Goal: Task Accomplishment & Management: Use online tool/utility

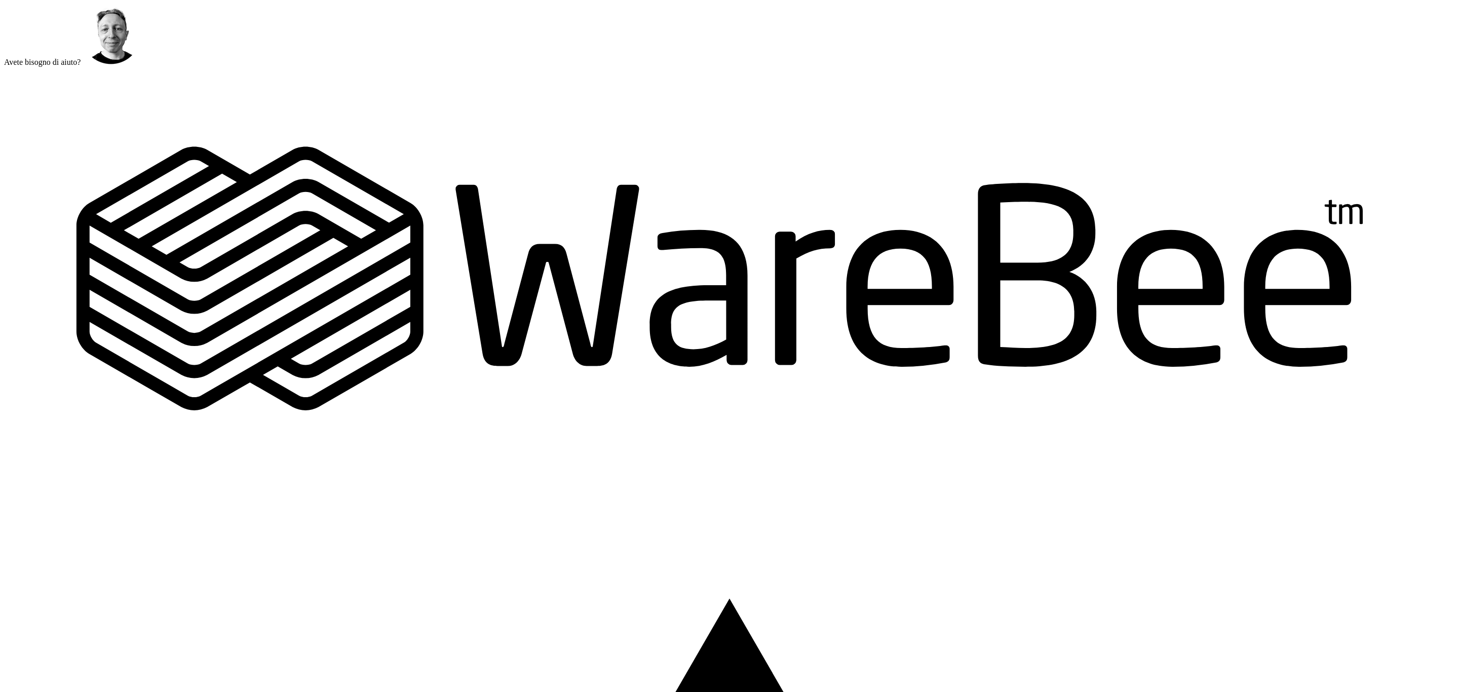
scroll to position [379, 0]
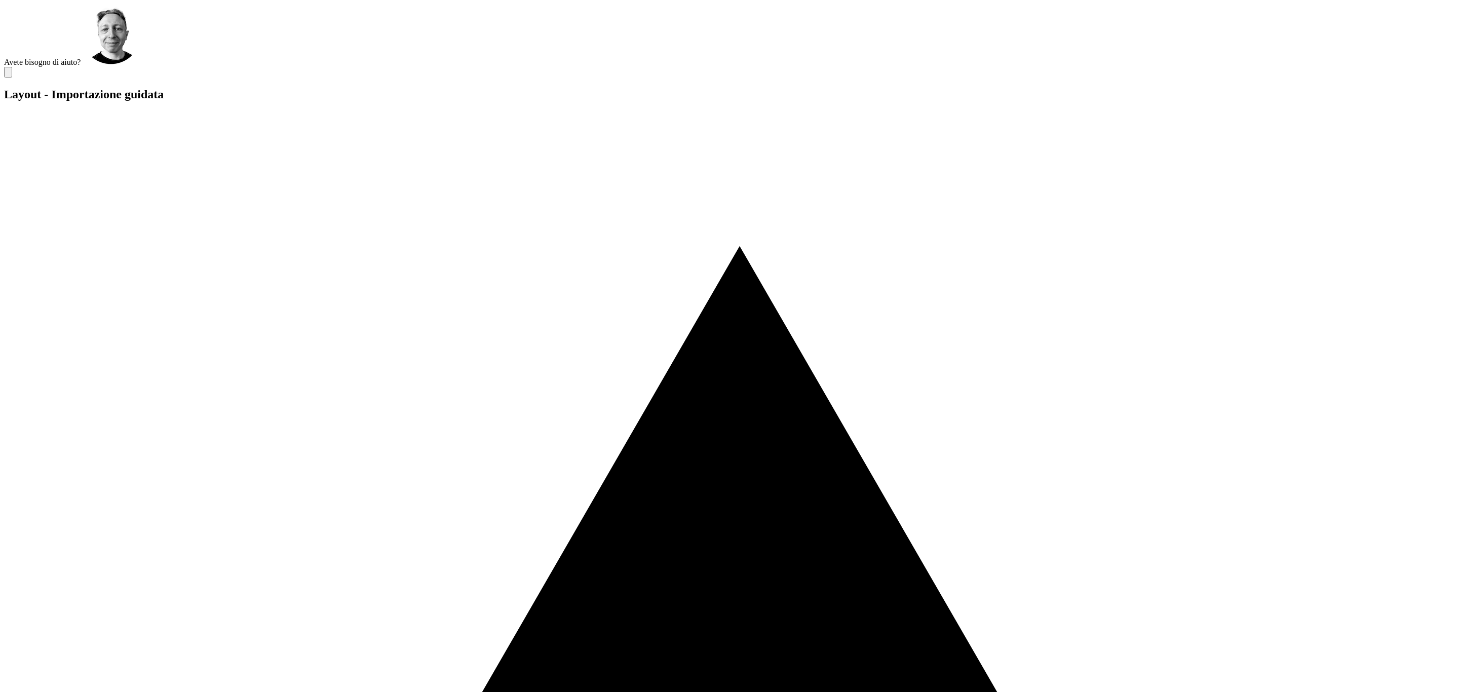
click at [81, 66] on label "Avete bisogno di aiuto?" at bounding box center [42, 62] width 76 height 9
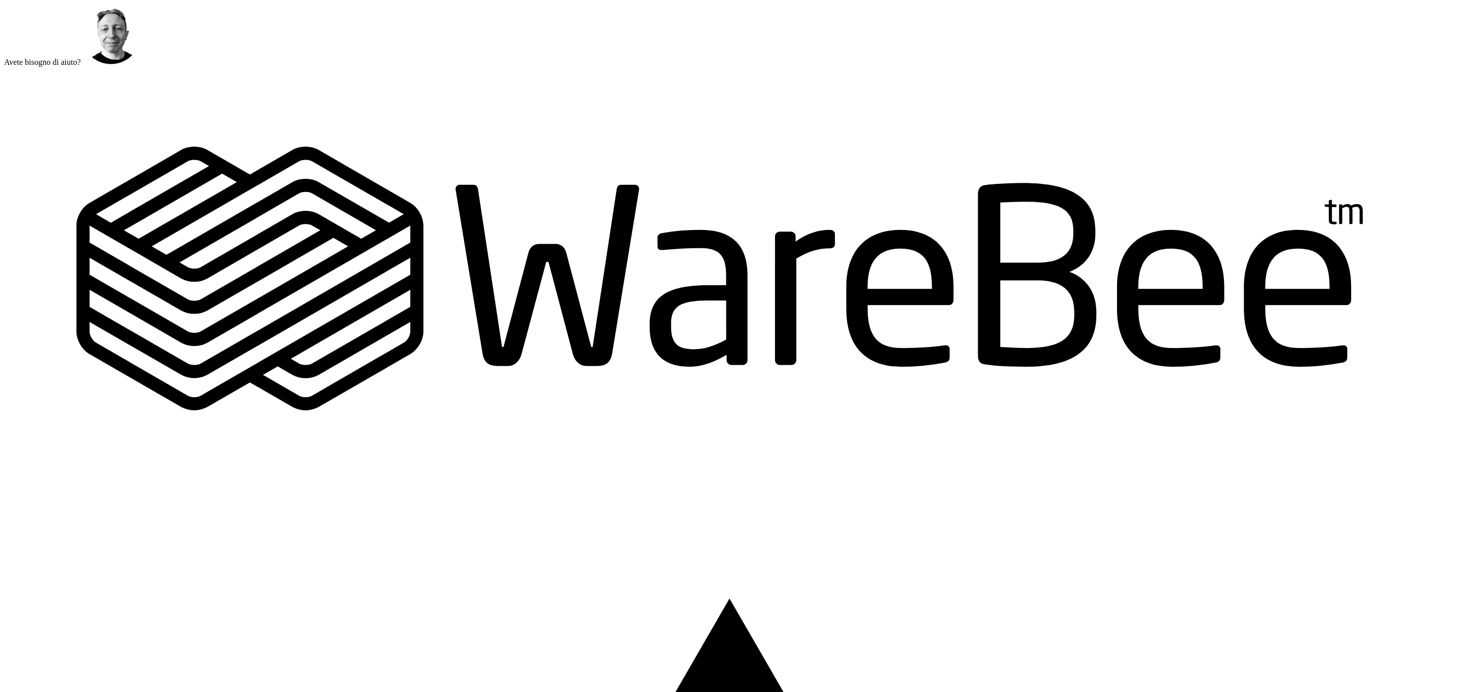
scroll to position [177, 0]
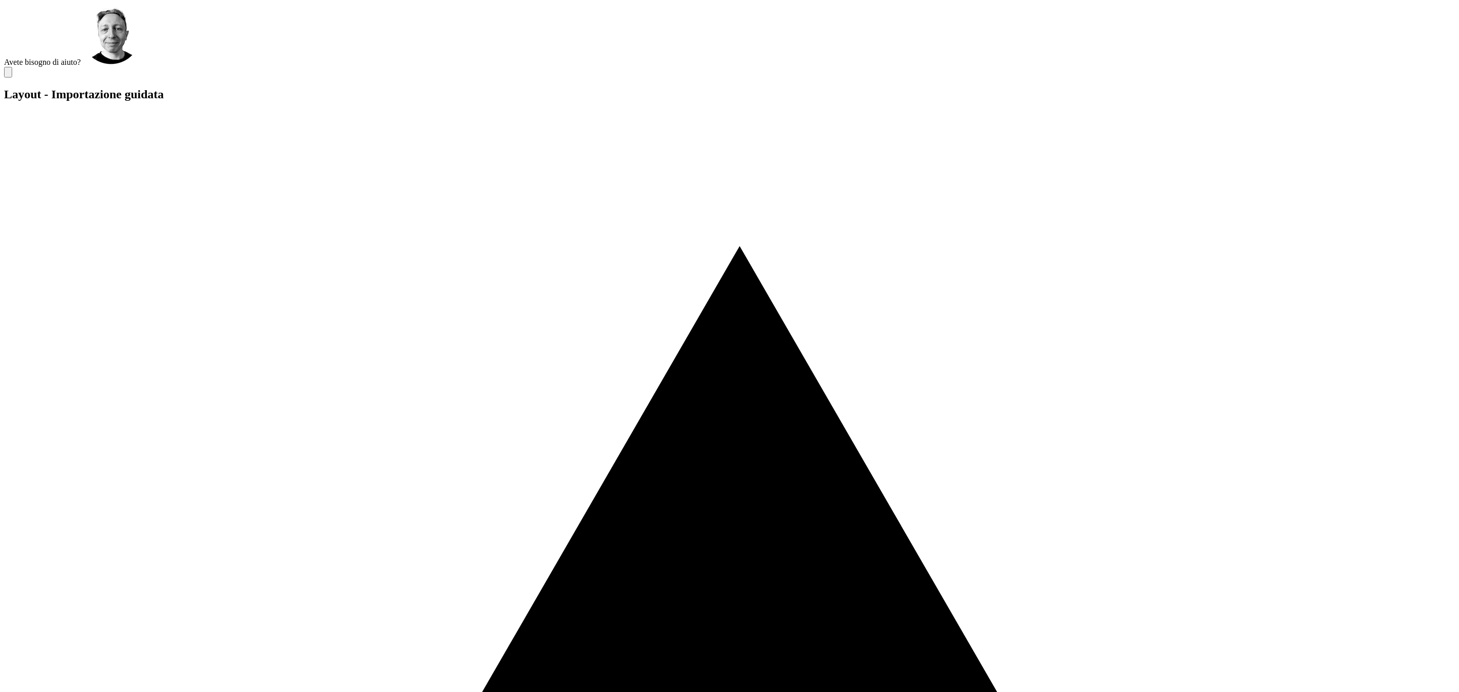
click at [8, 74] on icon at bounding box center [8, 74] width 0 height 0
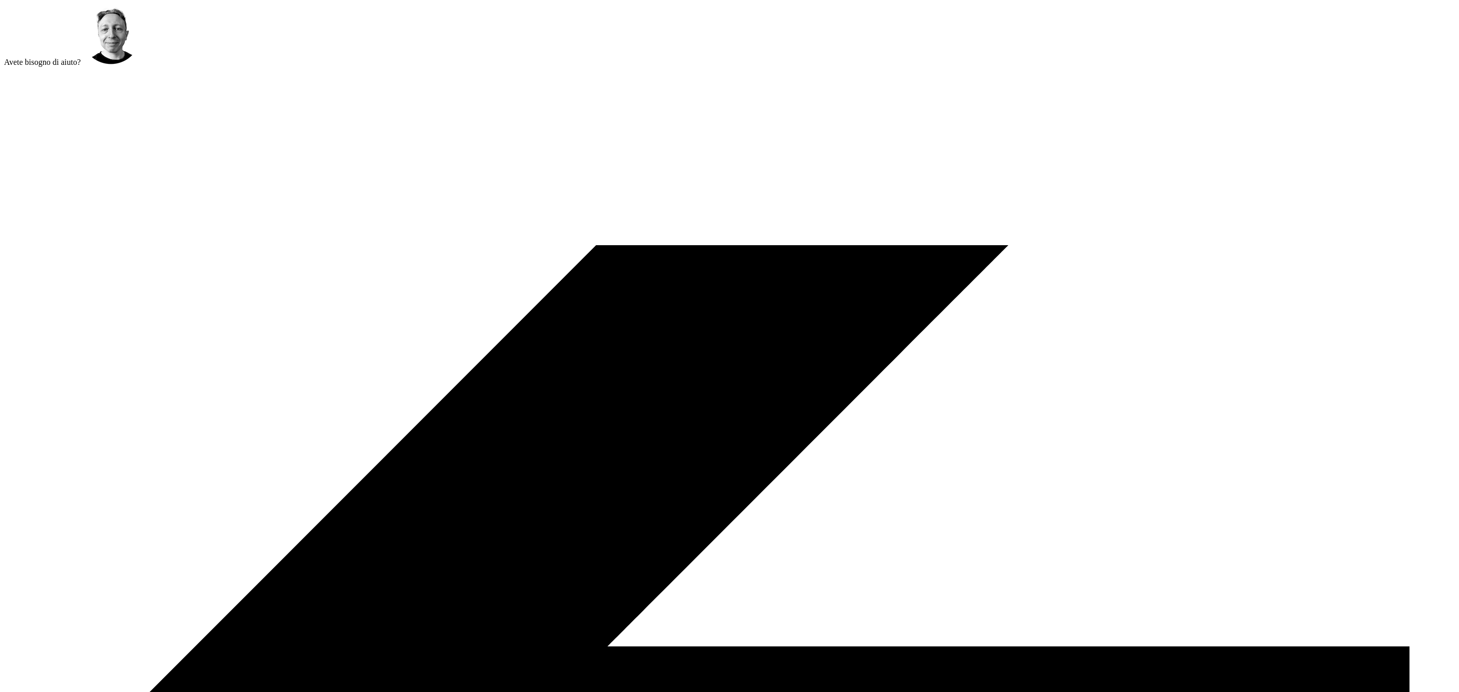
type input "**********"
drag, startPoint x: 681, startPoint y: 215, endPoint x: 678, endPoint y: 224, distance: 9.8
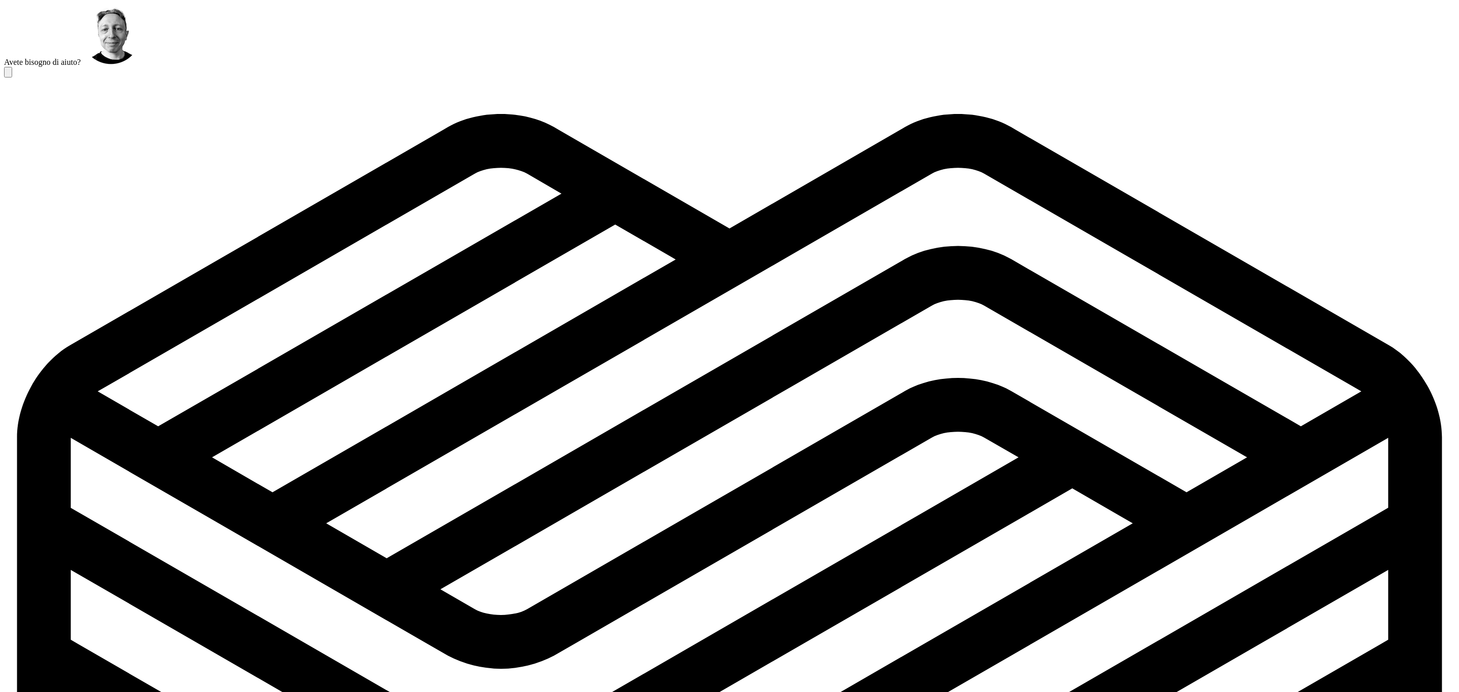
click at [8, 74] on icon at bounding box center [8, 74] width 0 height 0
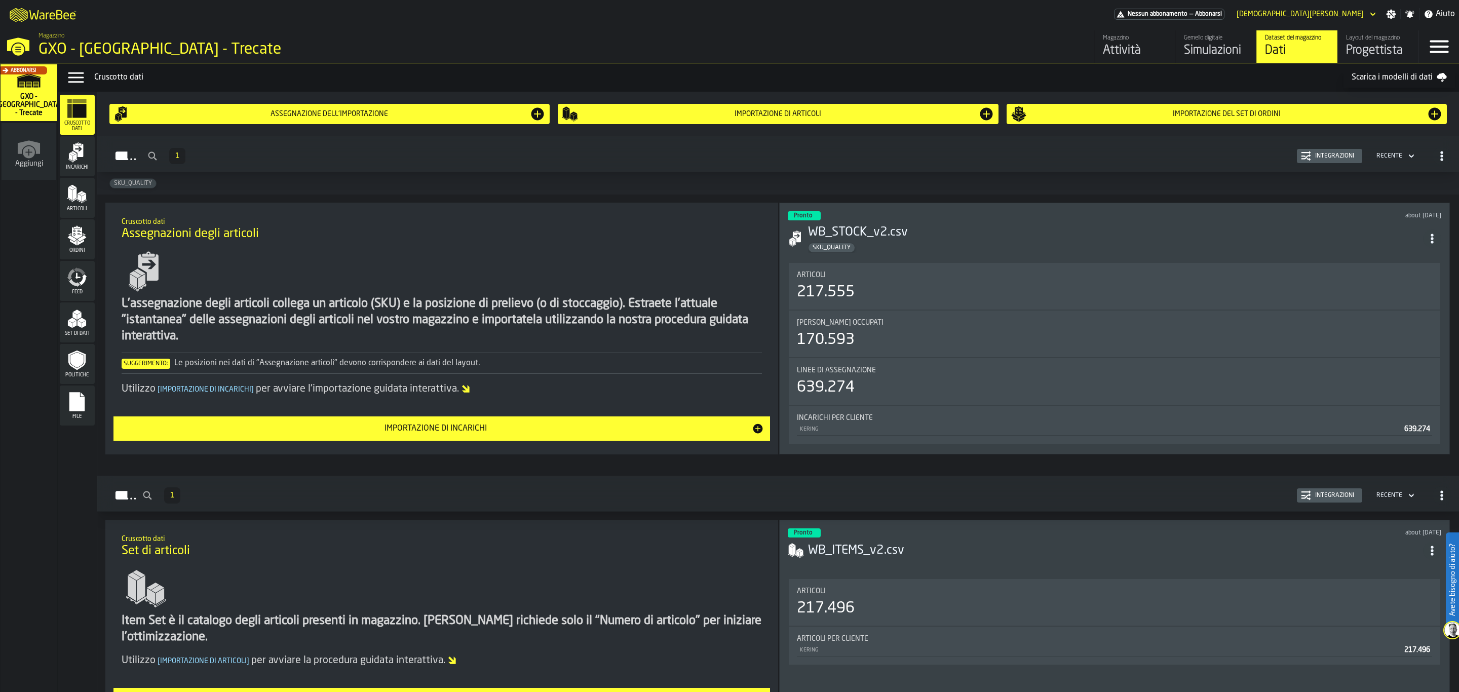
click at [1368, 43] on div "Progettista" at bounding box center [1378, 51] width 64 height 16
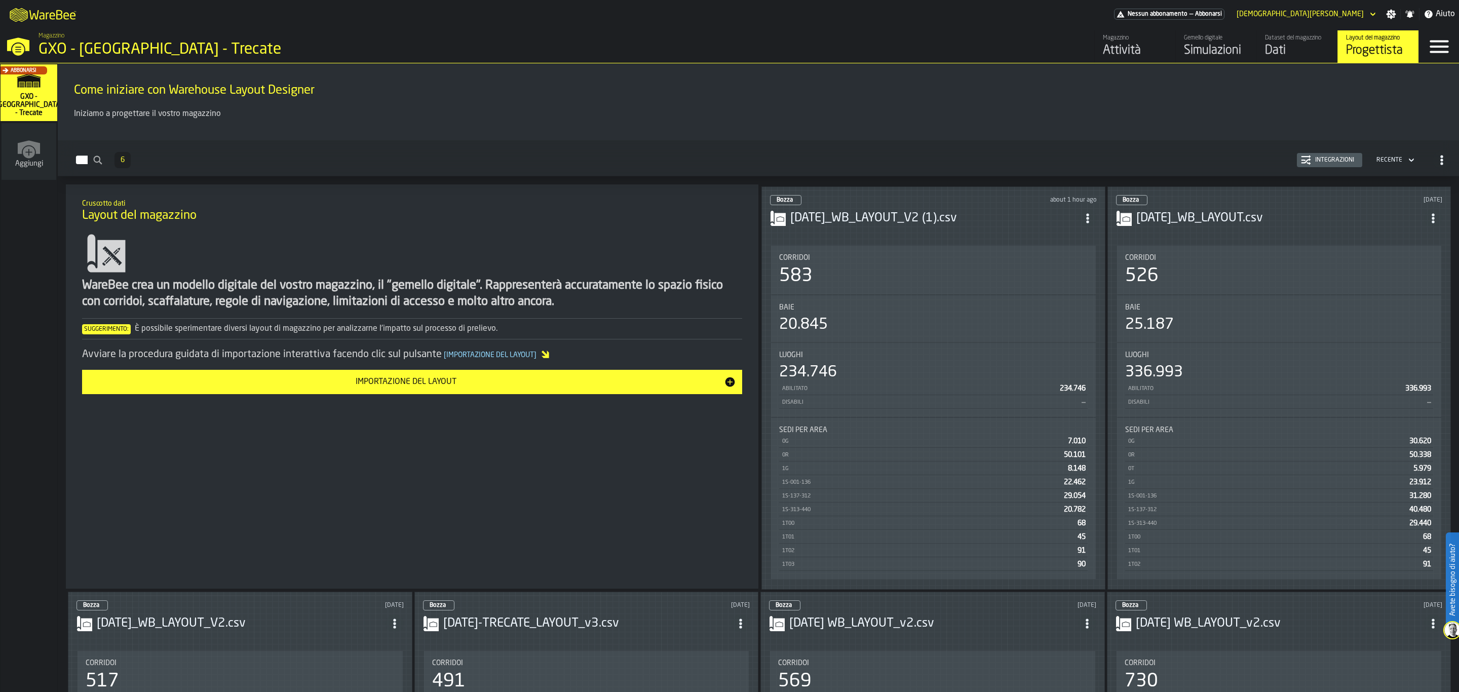
scroll to position [379, 0]
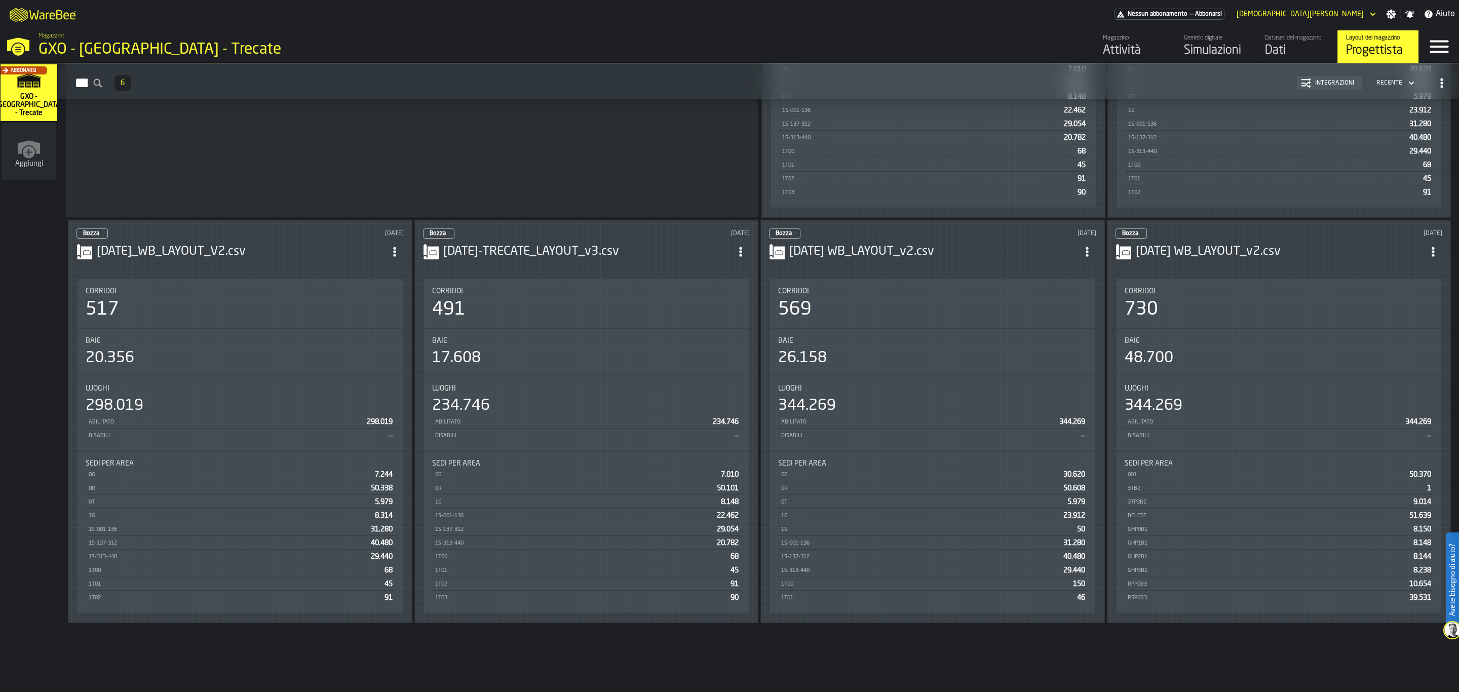
drag, startPoint x: 926, startPoint y: 345, endPoint x: 656, endPoint y: 149, distance: 334.4
click at [656, 149] on div "Cruscotto dati Layout del magazzino WareBee crea un modello digitale del vostro…" at bounding box center [412, 15] width 693 height 404
click at [1427, 247] on span "ItemListCard-DashboardItemContainer" at bounding box center [1433, 252] width 18 height 18
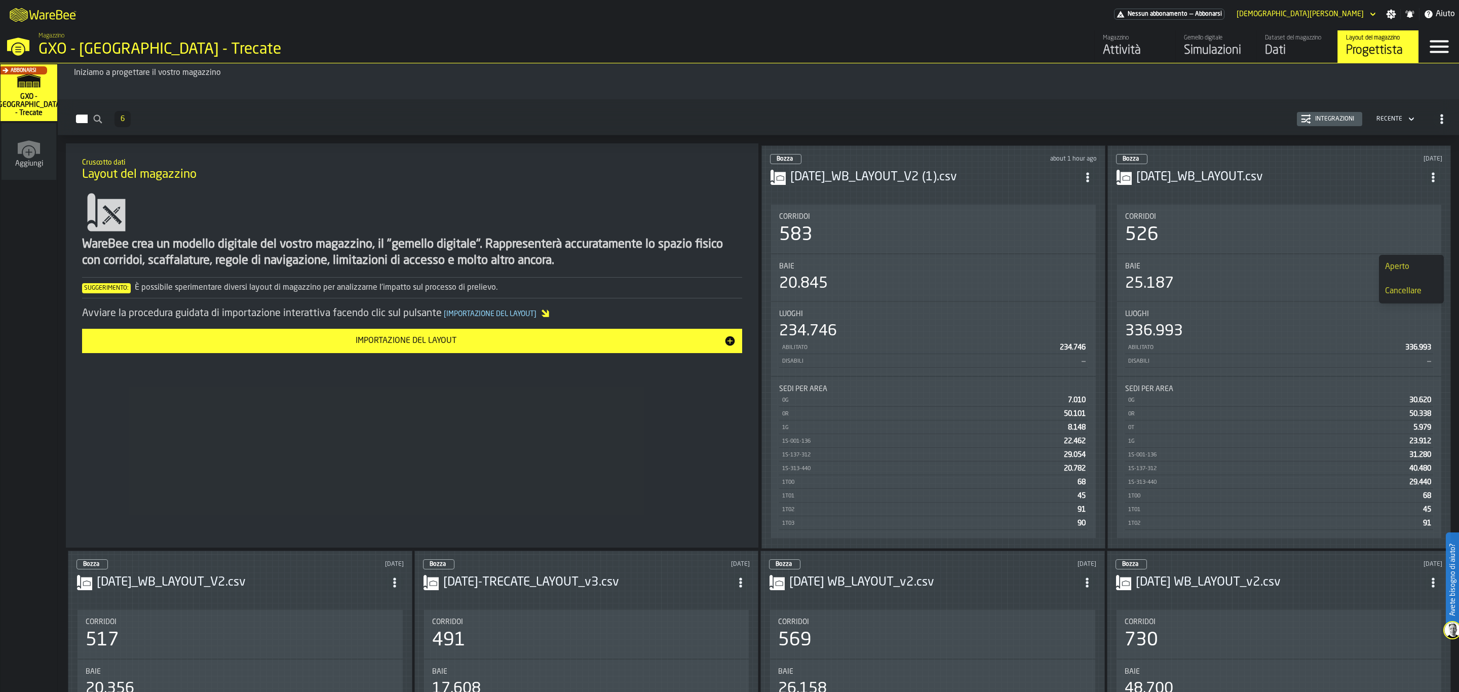
scroll to position [0, 0]
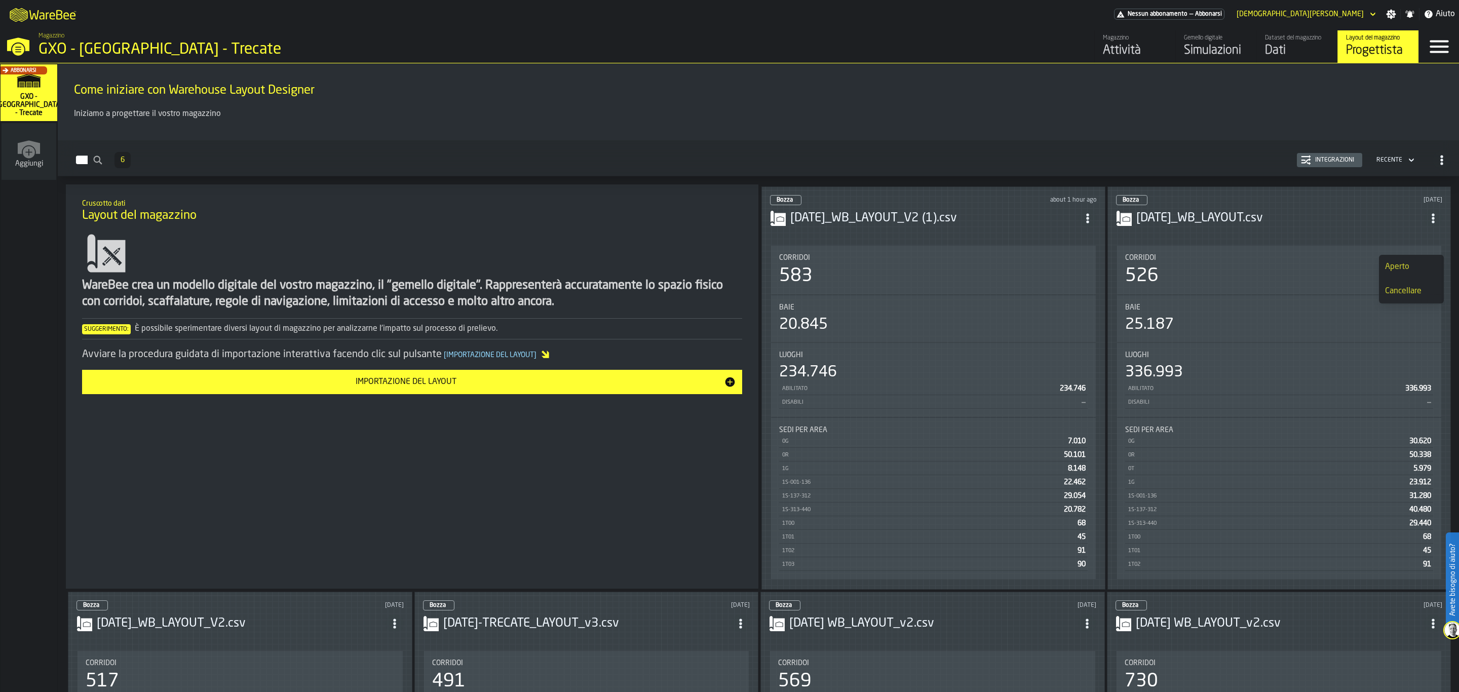
click at [1123, 99] on div "Come iniziare con Warehouse Layout Designer" at bounding box center [758, 89] width 1385 height 34
click at [1445, 40] on icon "button-toggle-Menu" at bounding box center [1439, 46] width 24 height 24
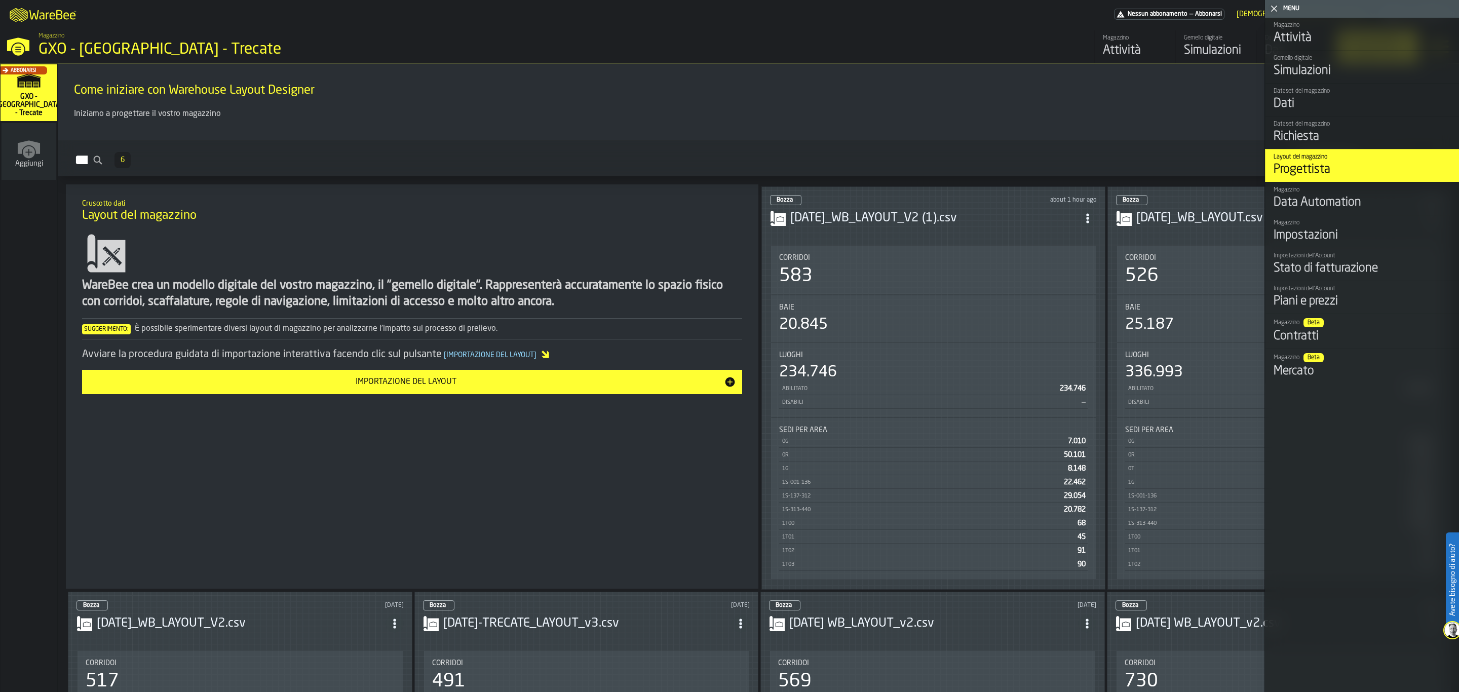
click at [1373, 198] on div "Data Automation" at bounding box center [1362, 203] width 177 height 16
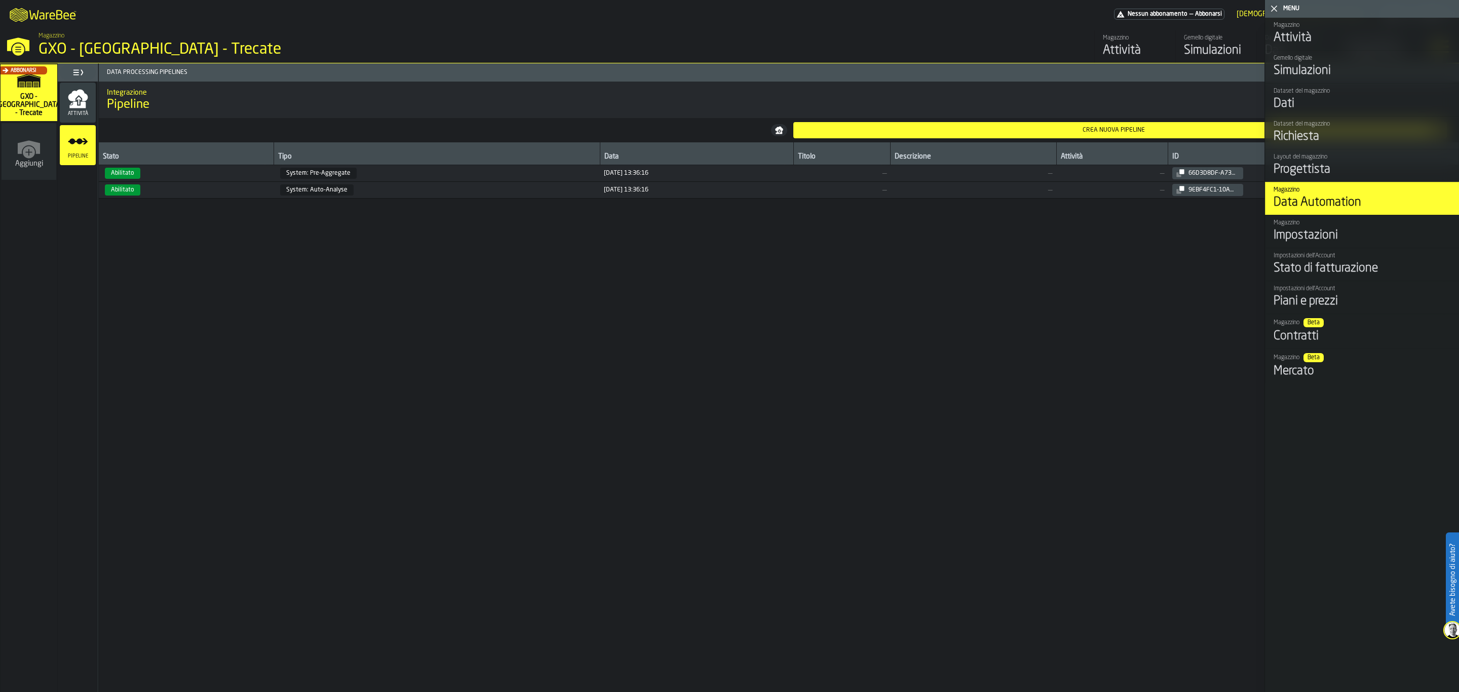
click at [1322, 42] on div "Attività" at bounding box center [1362, 38] width 177 height 16
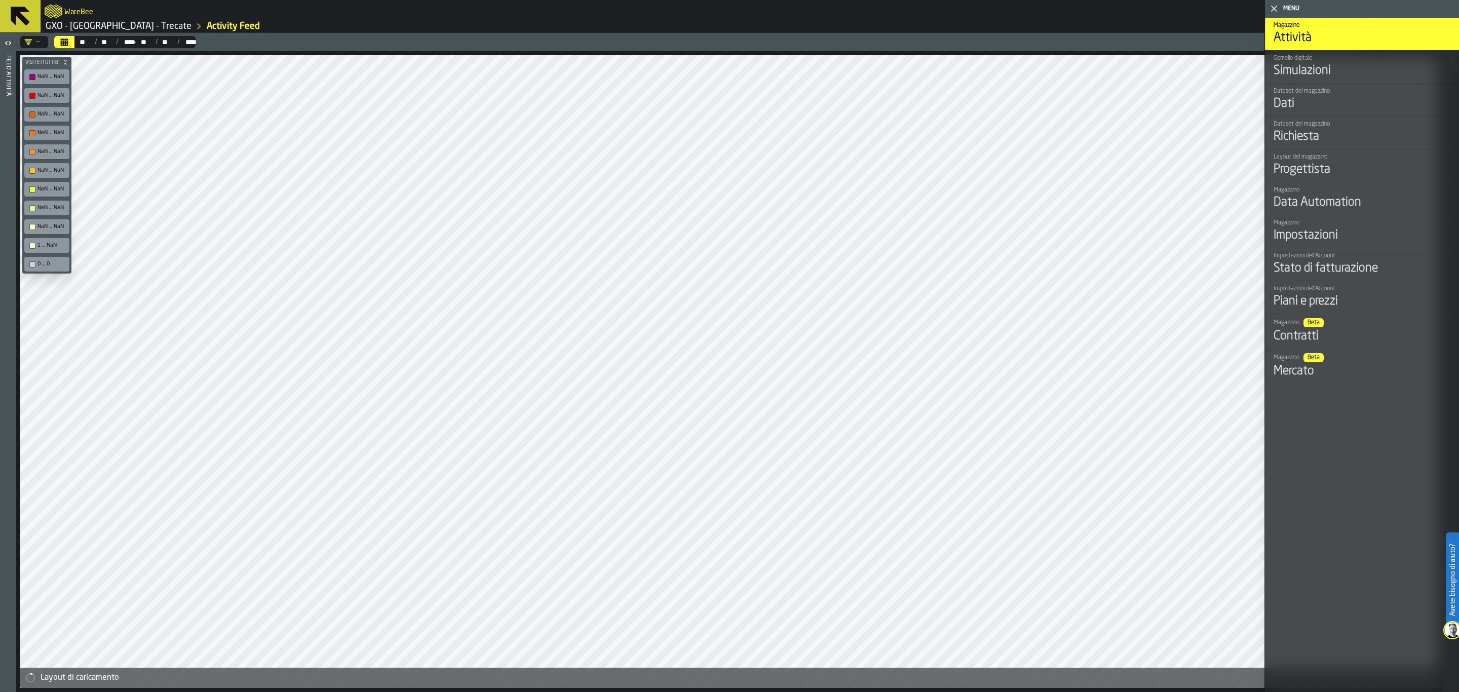
click at [1342, 74] on div "Simulazioni" at bounding box center [1362, 71] width 177 height 16
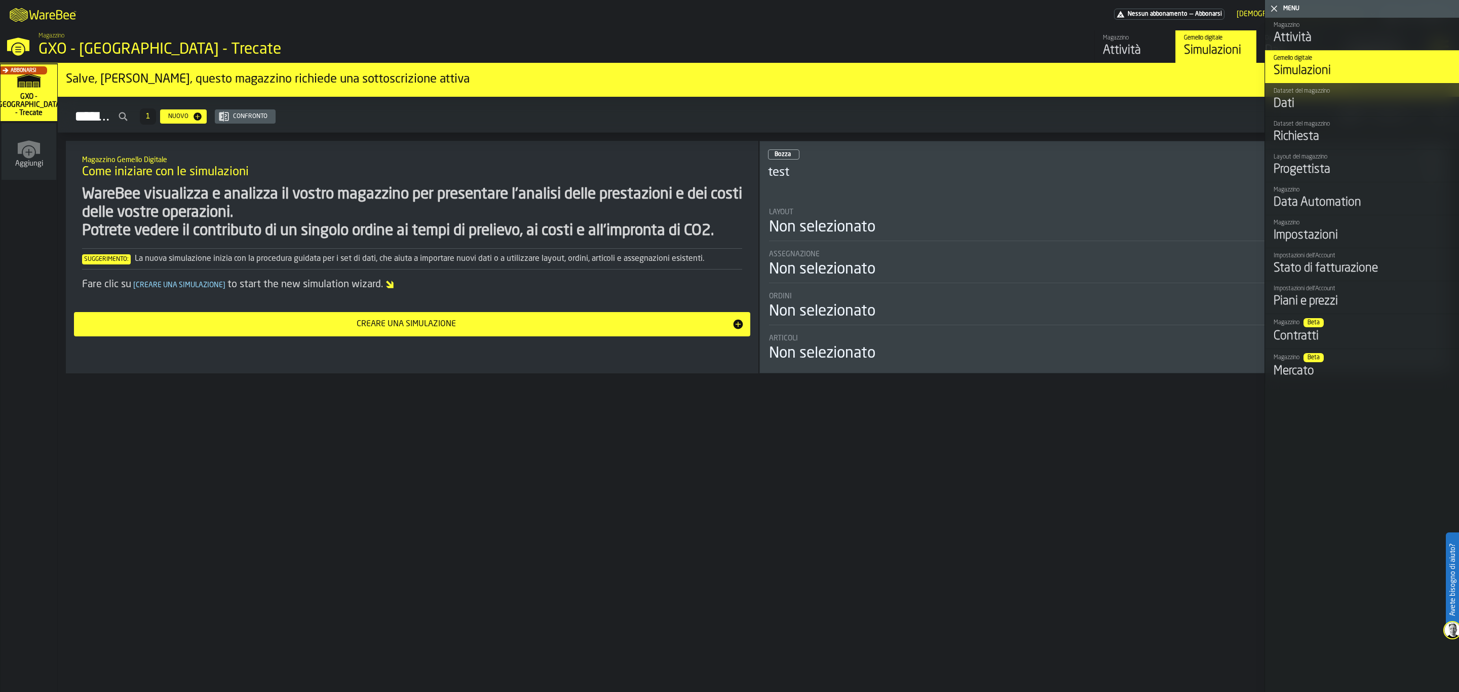
click at [1340, 36] on div "Attività" at bounding box center [1362, 38] width 177 height 16
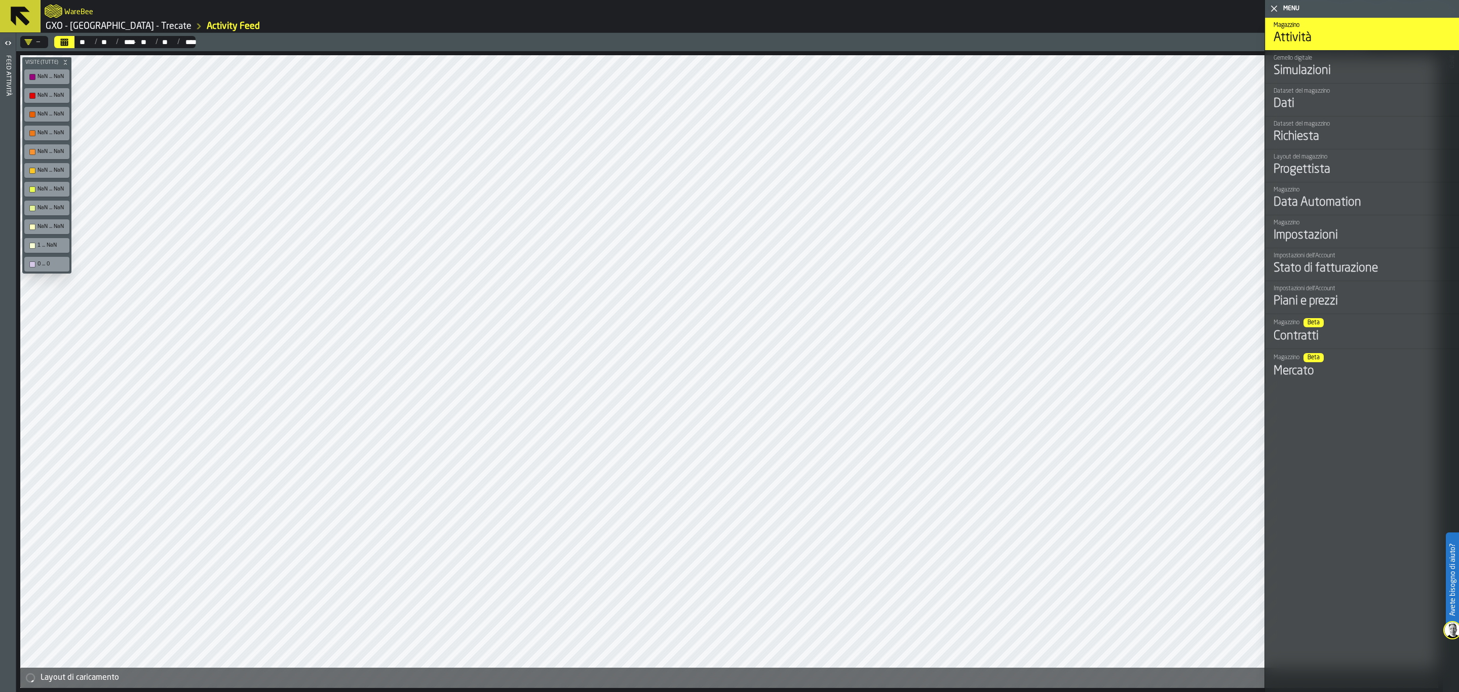
click at [1401, 211] on div "Data Automation" at bounding box center [1362, 203] width 177 height 16
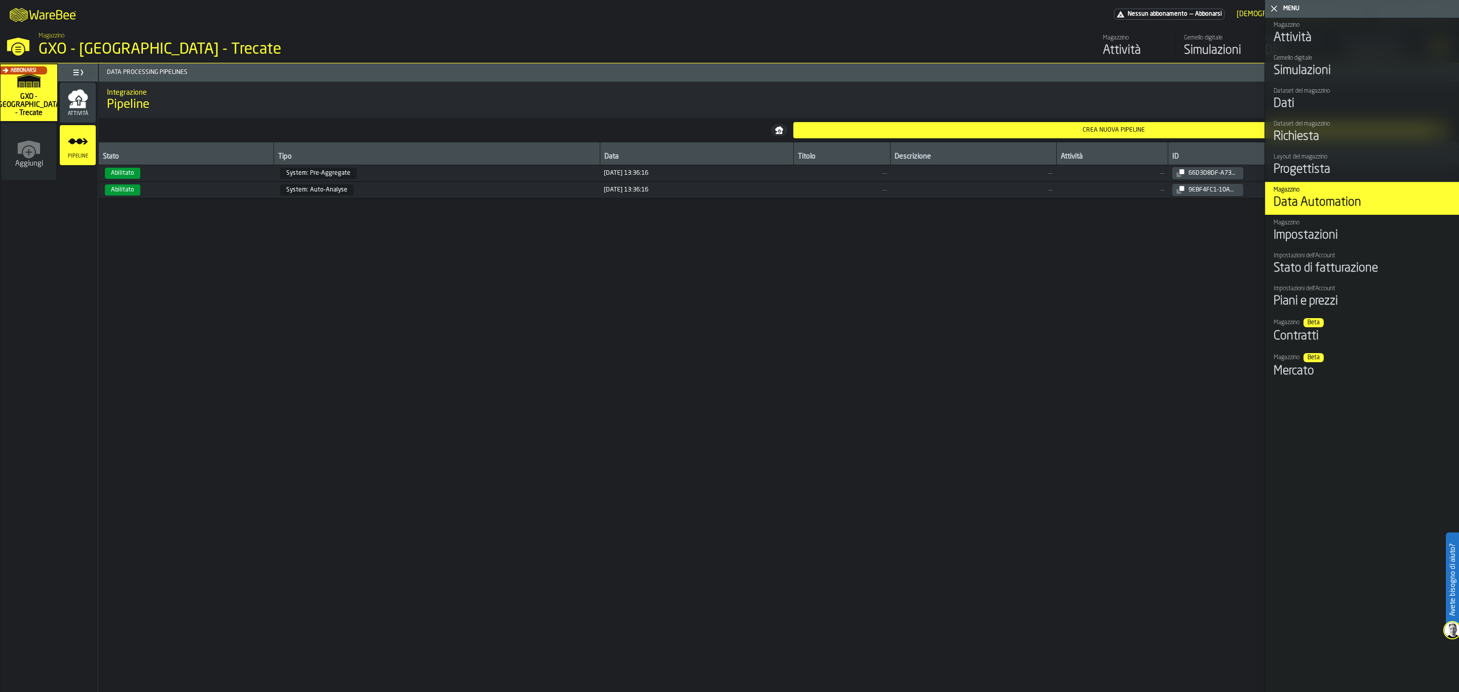
click at [1393, 248] on link "Magazzino Impostazioni" at bounding box center [1362, 231] width 194 height 33
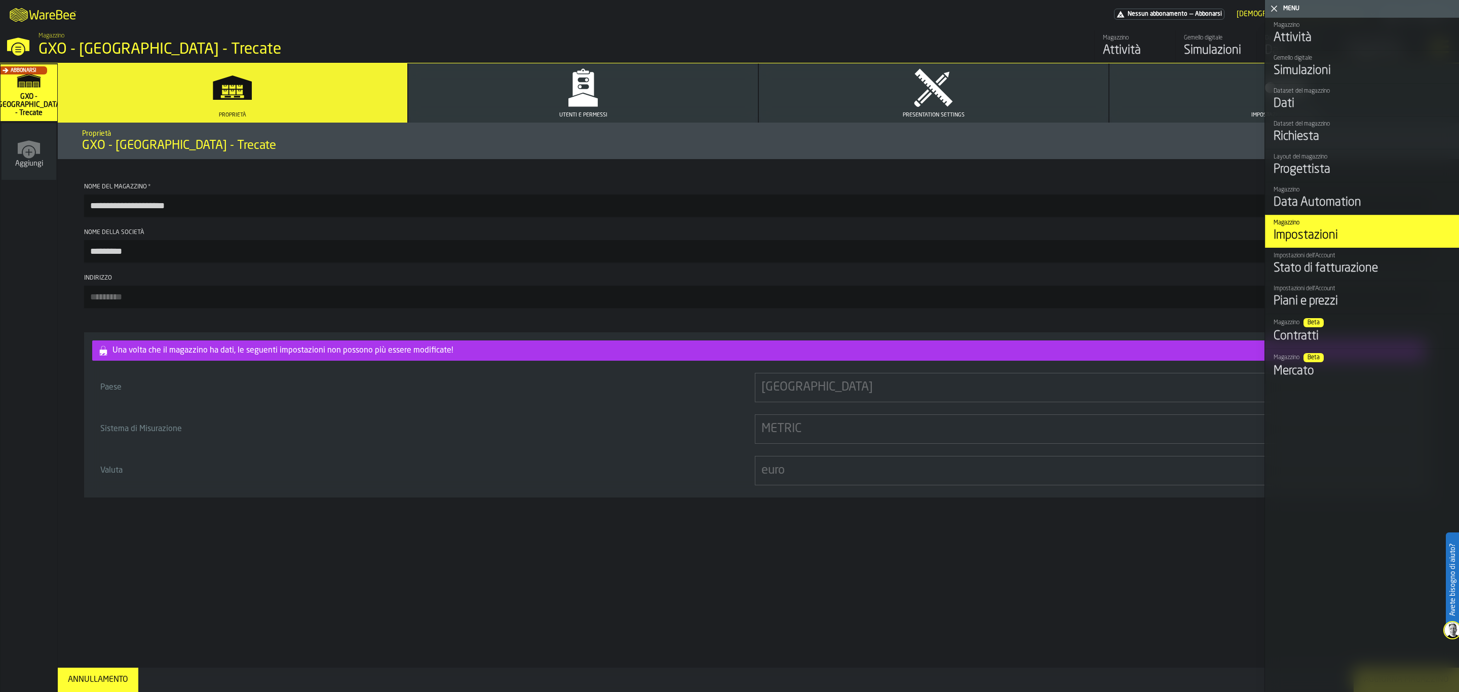
click at [10, 444] on nav "Abbonarsi GXO - Italy - Trecate Aggiungi" at bounding box center [29, 377] width 57 height 629
click at [1357, 302] on div "Piani e prezzi" at bounding box center [1362, 301] width 177 height 16
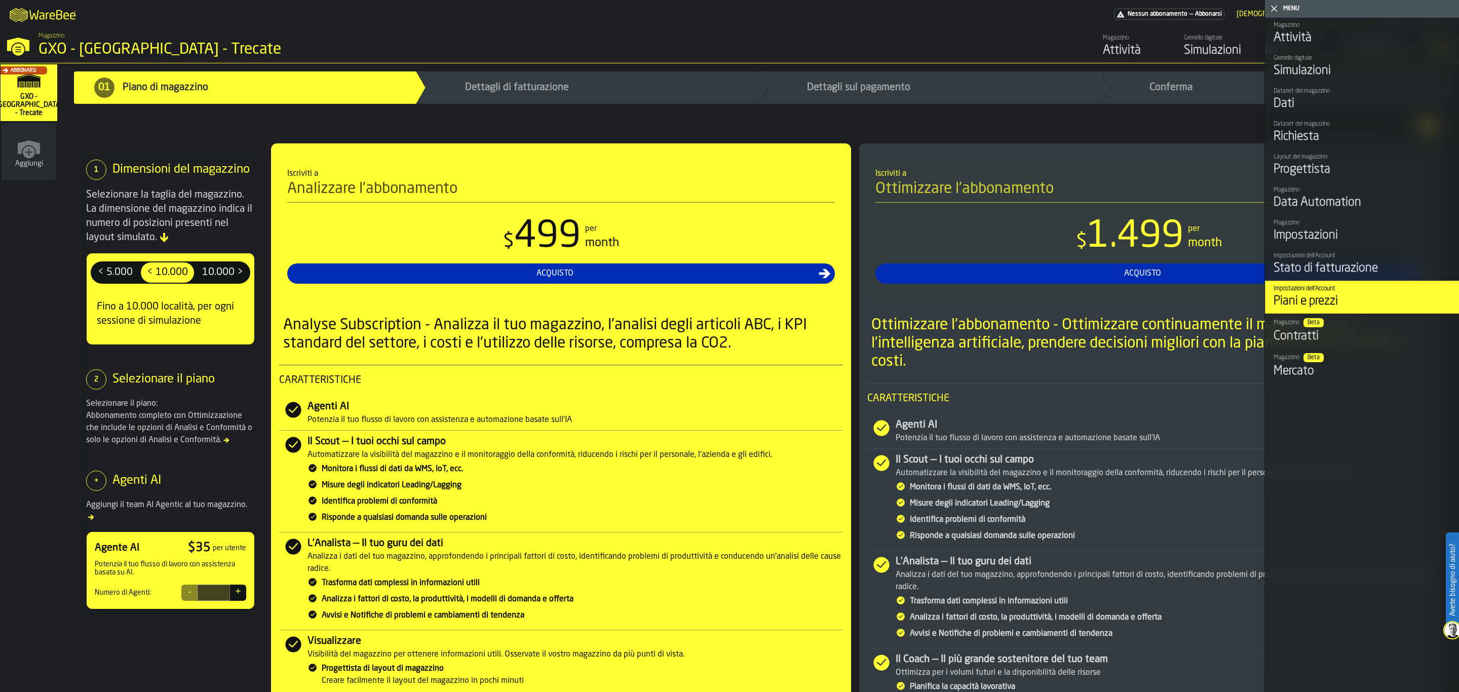
click at [221, 274] on span "10.000 >" at bounding box center [222, 272] width 49 height 16
click at [177, 271] on span "< 10.000" at bounding box center [167, 272] width 49 height 16
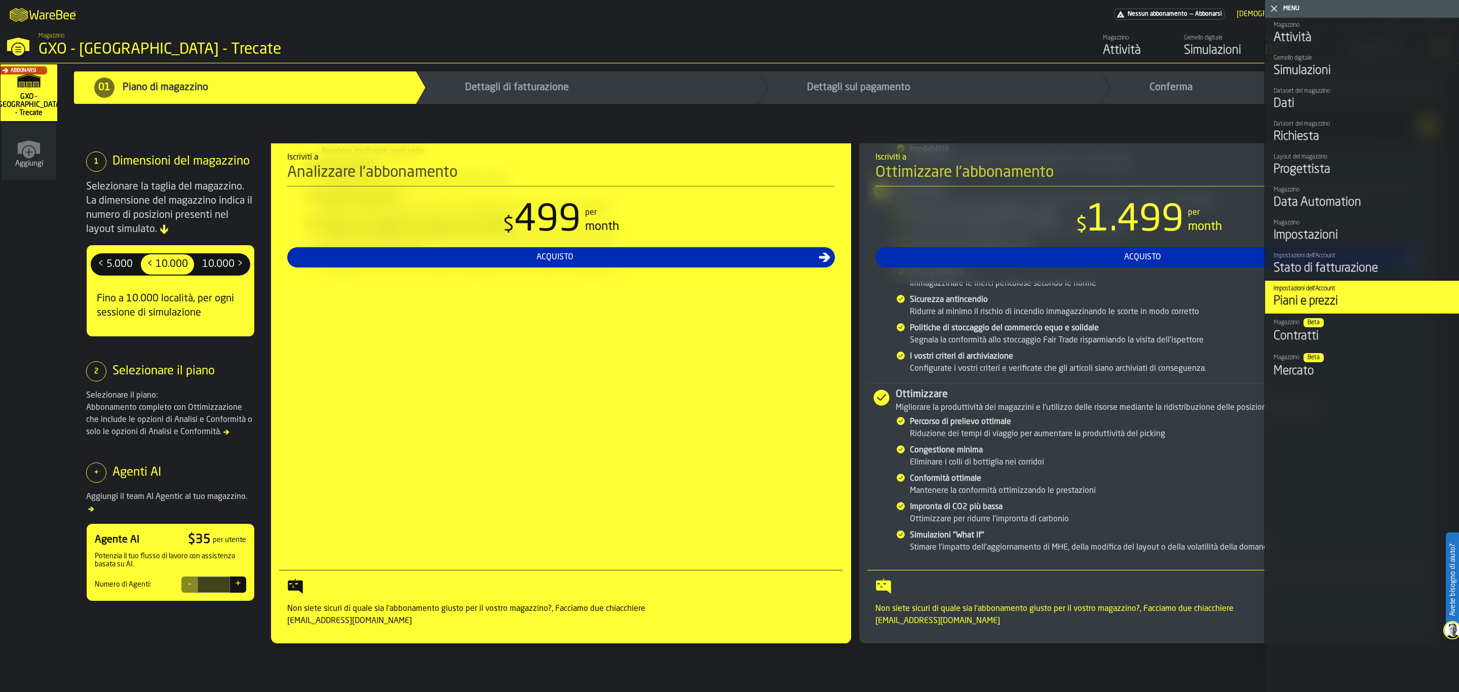
scroll to position [855, 0]
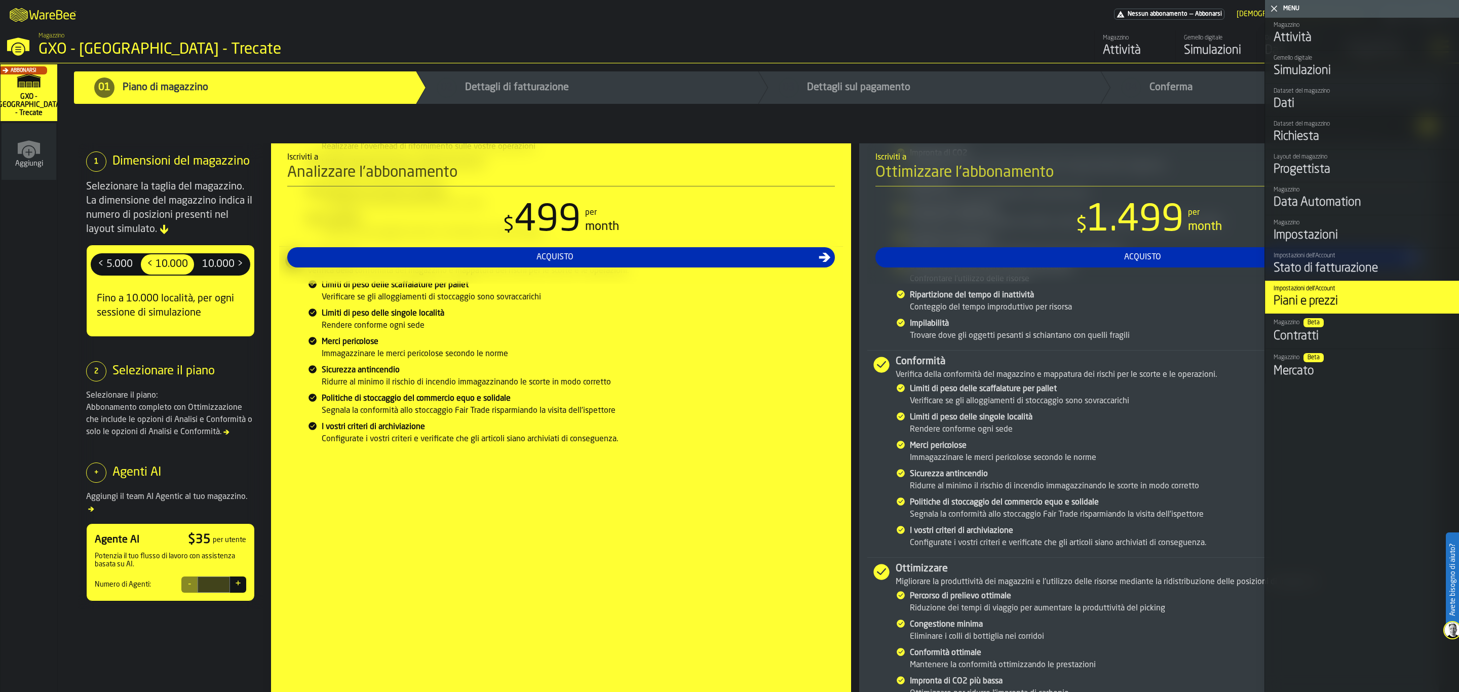
click at [1274, 8] on polygon "button-toggle-Chiudimi" at bounding box center [1274, 9] width 7 height 7
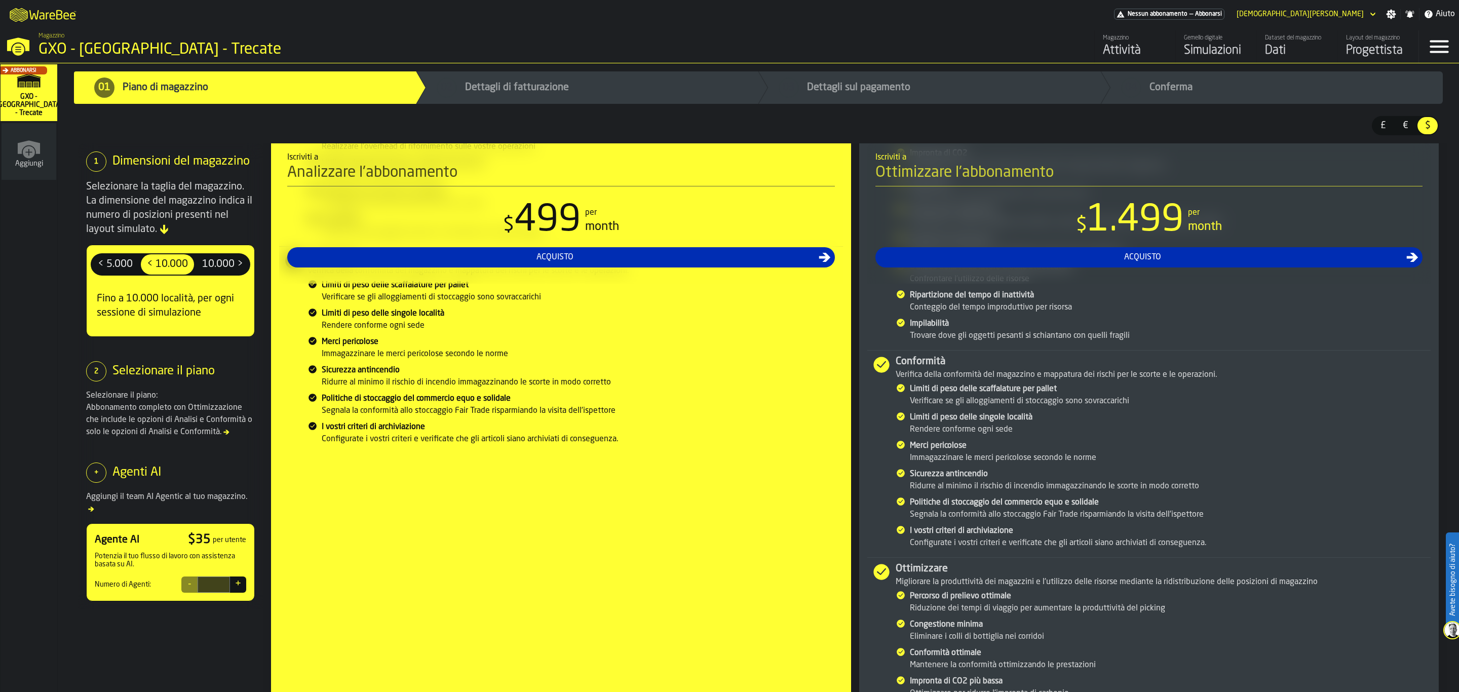
click at [1360, 15] on div "[DEMOGRAPHIC_DATA][PERSON_NAME]" at bounding box center [1300, 14] width 127 height 8
click at [1345, 9] on div "[DEMOGRAPHIC_DATA][PERSON_NAME]" at bounding box center [1300, 14] width 135 height 12
click at [1334, 9] on div "[DEMOGRAPHIC_DATA][PERSON_NAME]" at bounding box center [1300, 14] width 135 height 12
click at [1394, 10] on icon "button-toggle-Impostazioni" at bounding box center [1391, 14] width 10 height 10
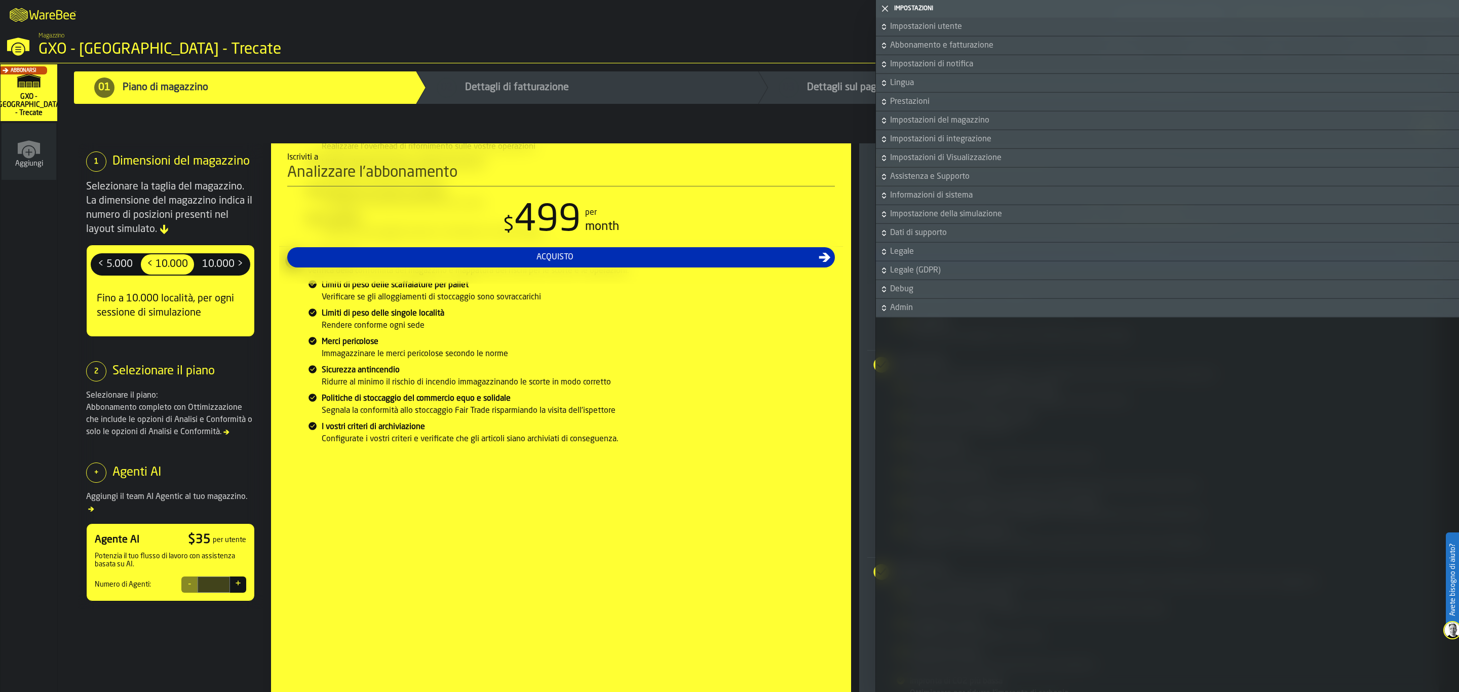
click at [1024, 198] on span "Informazioni di sistema" at bounding box center [1173, 195] width 567 height 12
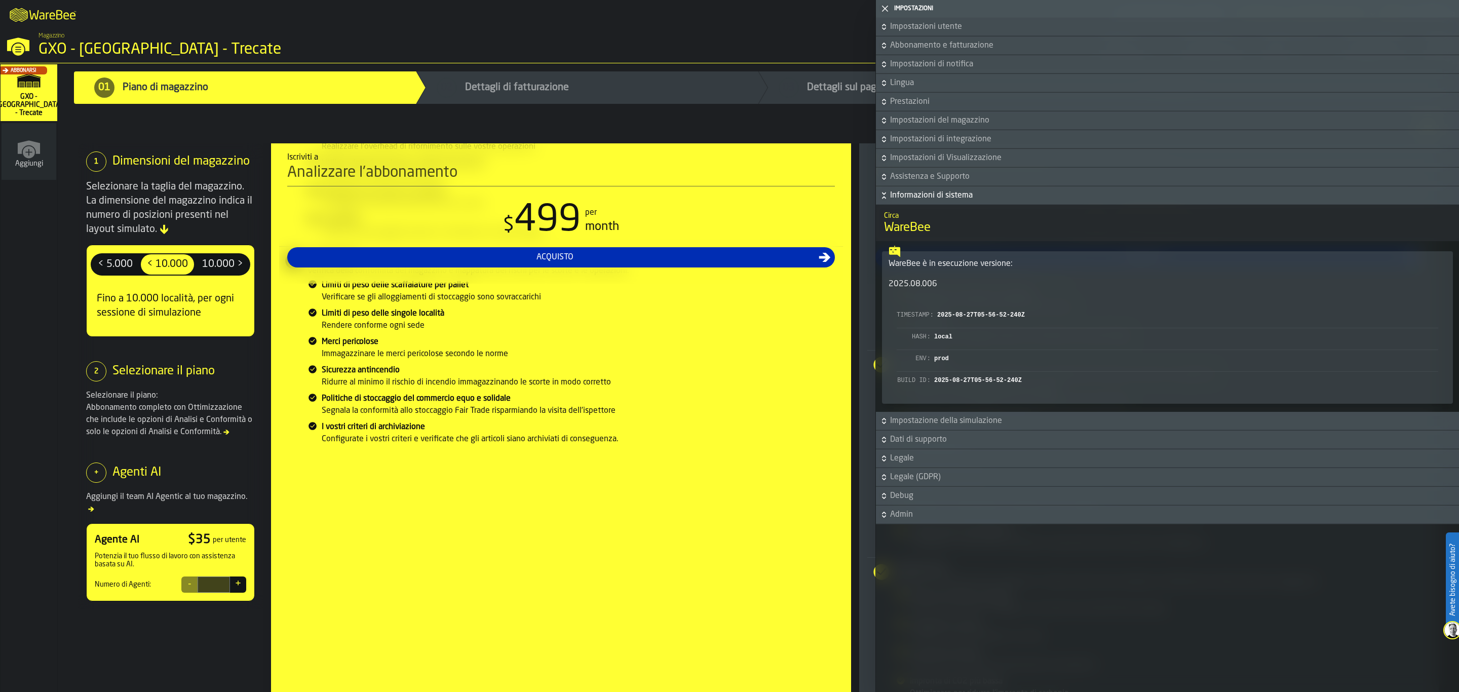
drag, startPoint x: 905, startPoint y: 196, endPoint x: 914, endPoint y: 179, distance: 19.0
click at [906, 196] on span "Informazioni di sistema" at bounding box center [1173, 195] width 567 height 12
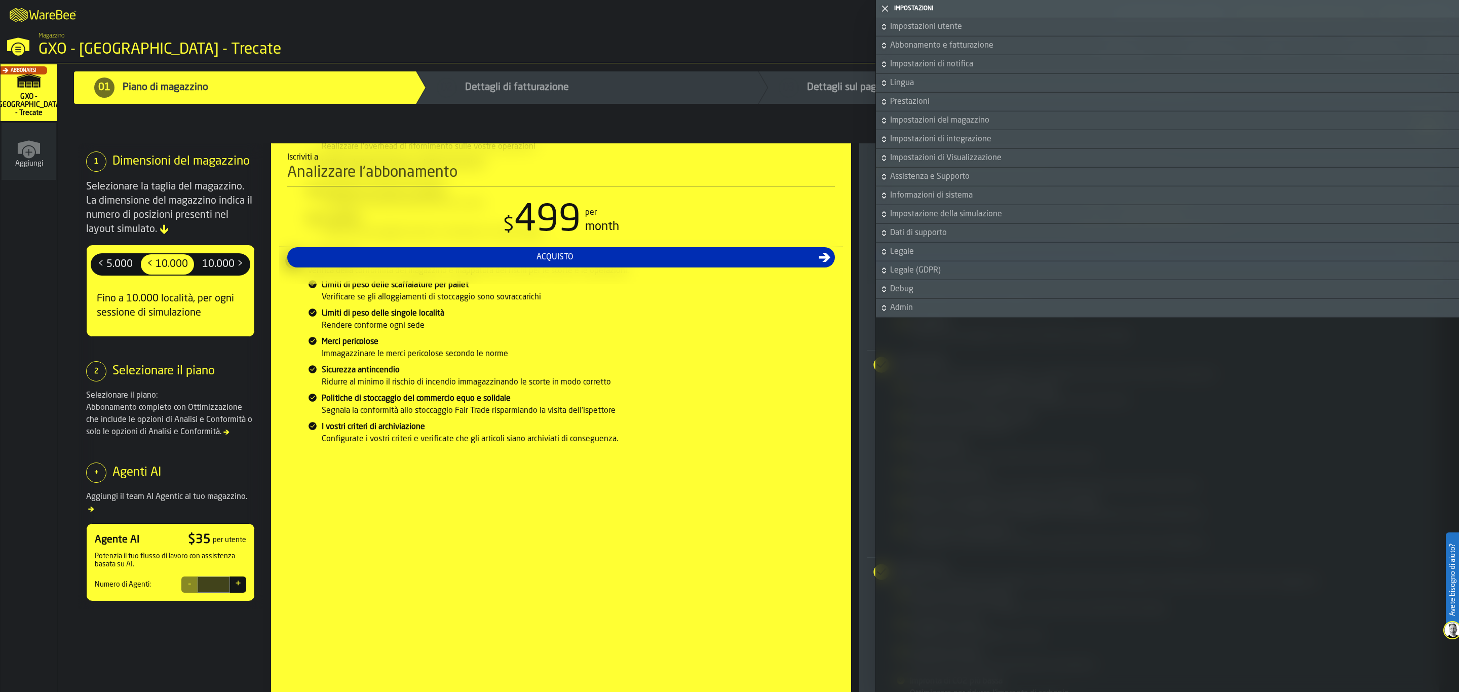
click at [963, 88] on span "Lingua" at bounding box center [1173, 83] width 567 height 12
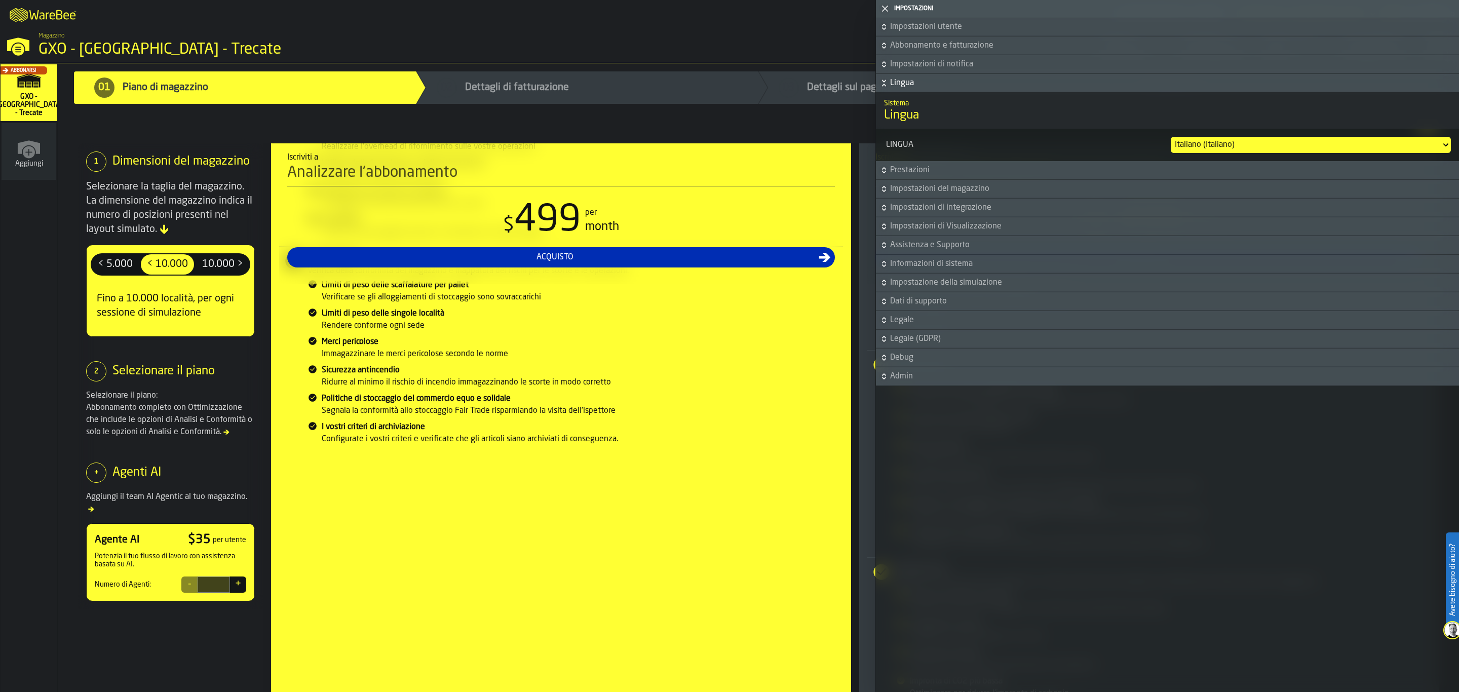
click at [1205, 144] on div "Italiano (Italiano)" at bounding box center [1306, 145] width 262 height 12
click at [1396, 222] on li "Tedesco (Deutsch)" at bounding box center [1399, 215] width 104 height 24
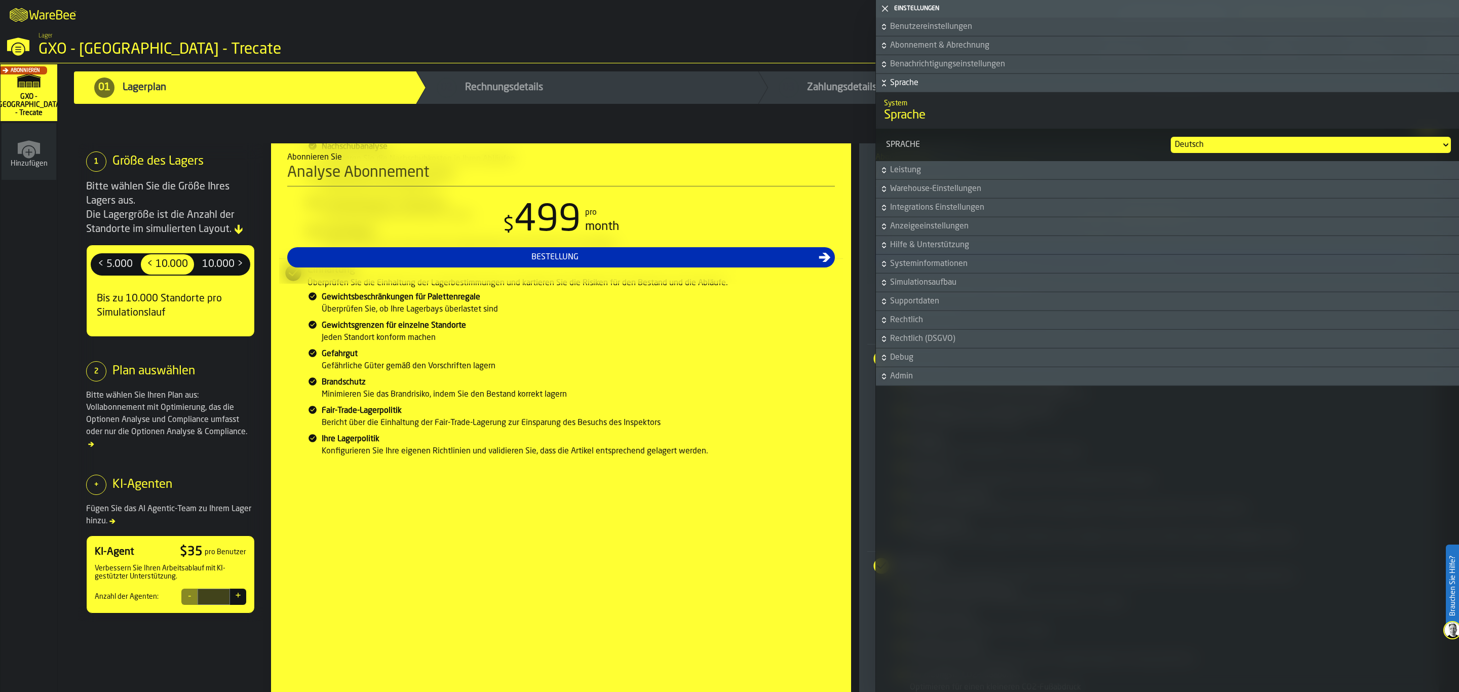
click at [52, 44] on div "GXO - [GEOGRAPHIC_DATA] - Trecate" at bounding box center [176, 50] width 274 height 18
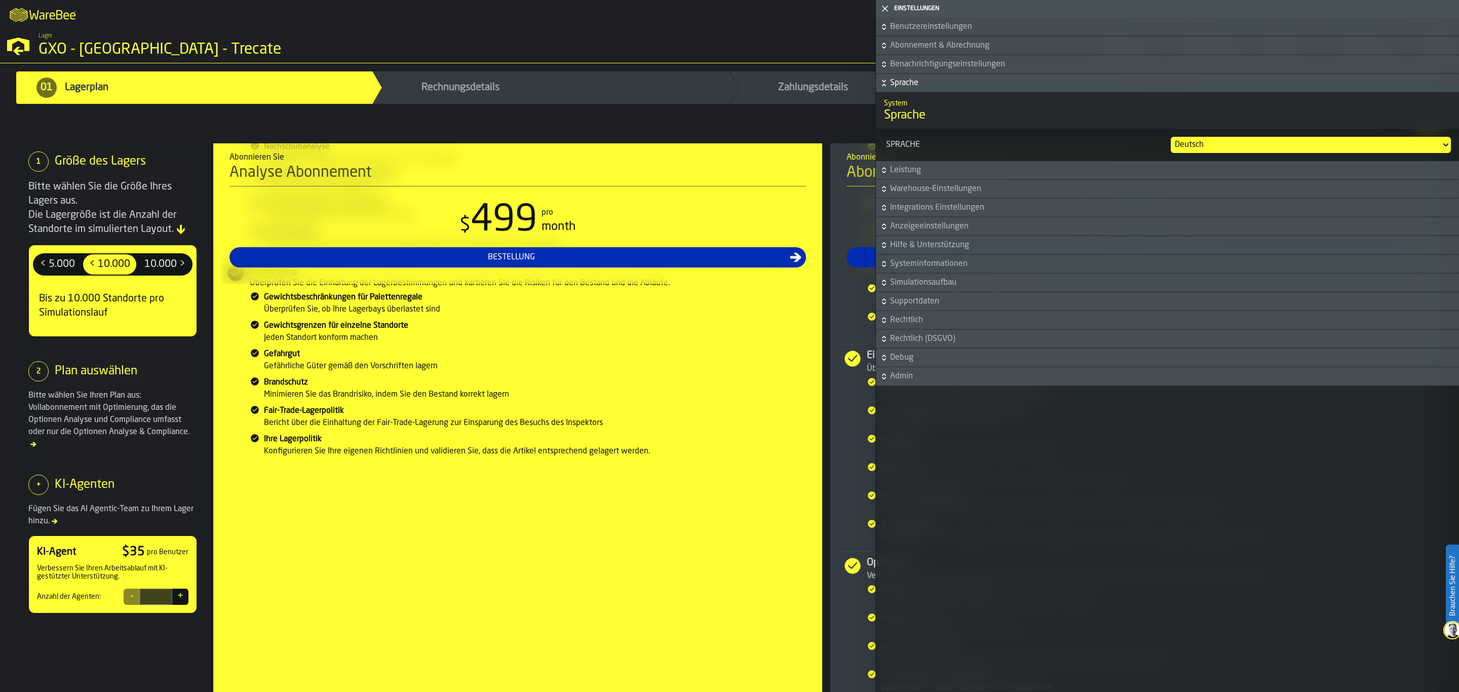
click at [1251, 143] on div "Deutsch" at bounding box center [1306, 145] width 262 height 12
click at [1416, 166] on div "Englisch (Britisch)" at bounding box center [1400, 166] width 89 height 12
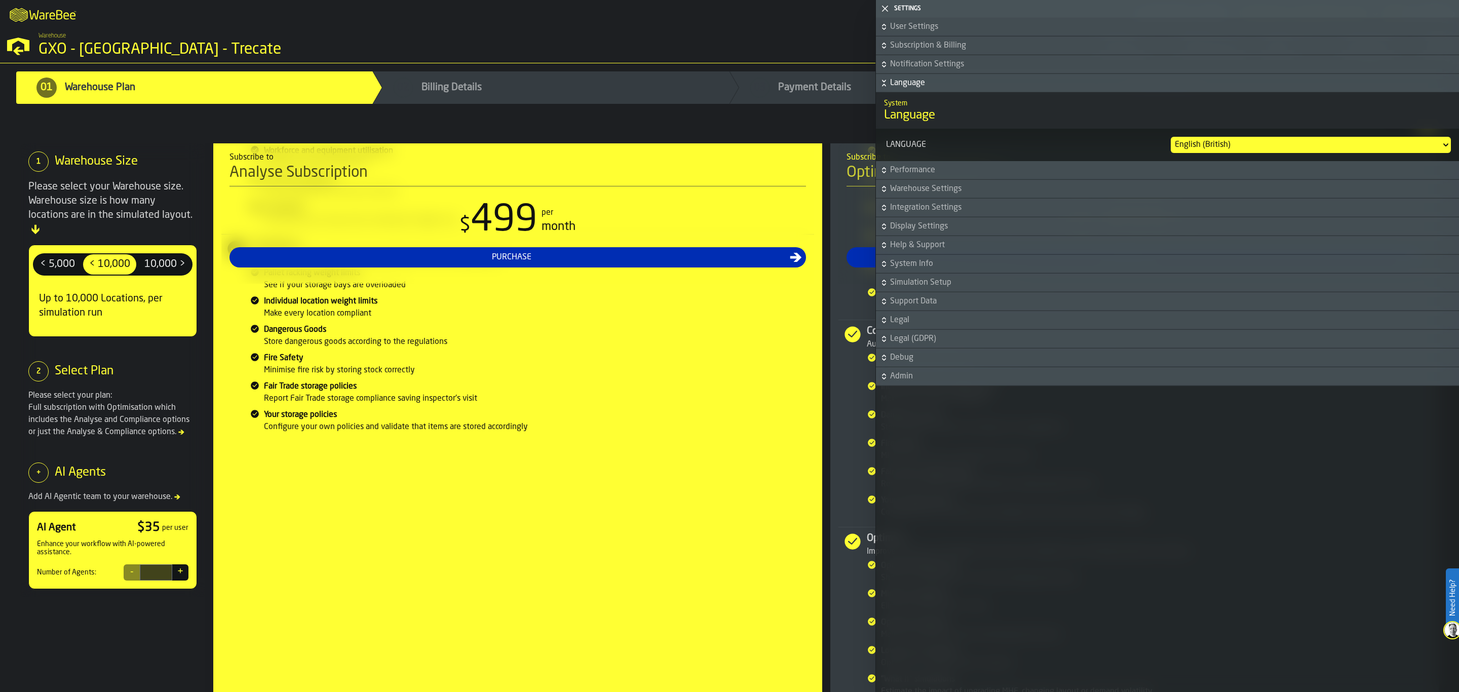
click at [1228, 489] on div "User Settings Subscription & Billing Notification Settings Language System Lang…" at bounding box center [1167, 355] width 583 height 674
click at [730, 20] on div "M A K I N G W A R E H O U S E S M O R E EF F I C I E N T No Subscription — Subs…" at bounding box center [729, 14] width 1459 height 28
click at [889, 9] on icon "button-toggle-Close me" at bounding box center [885, 9] width 12 height 12
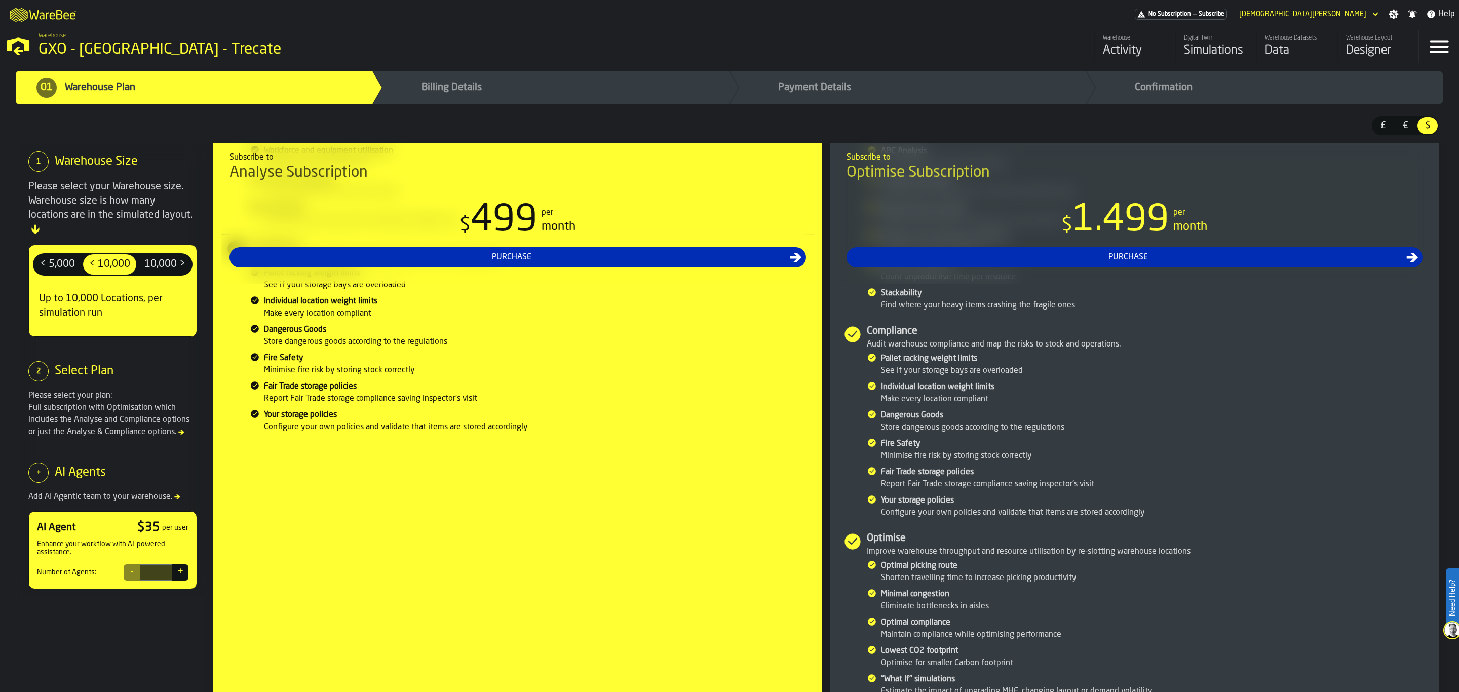
click at [1349, 48] on div "Designer" at bounding box center [1378, 51] width 64 height 16
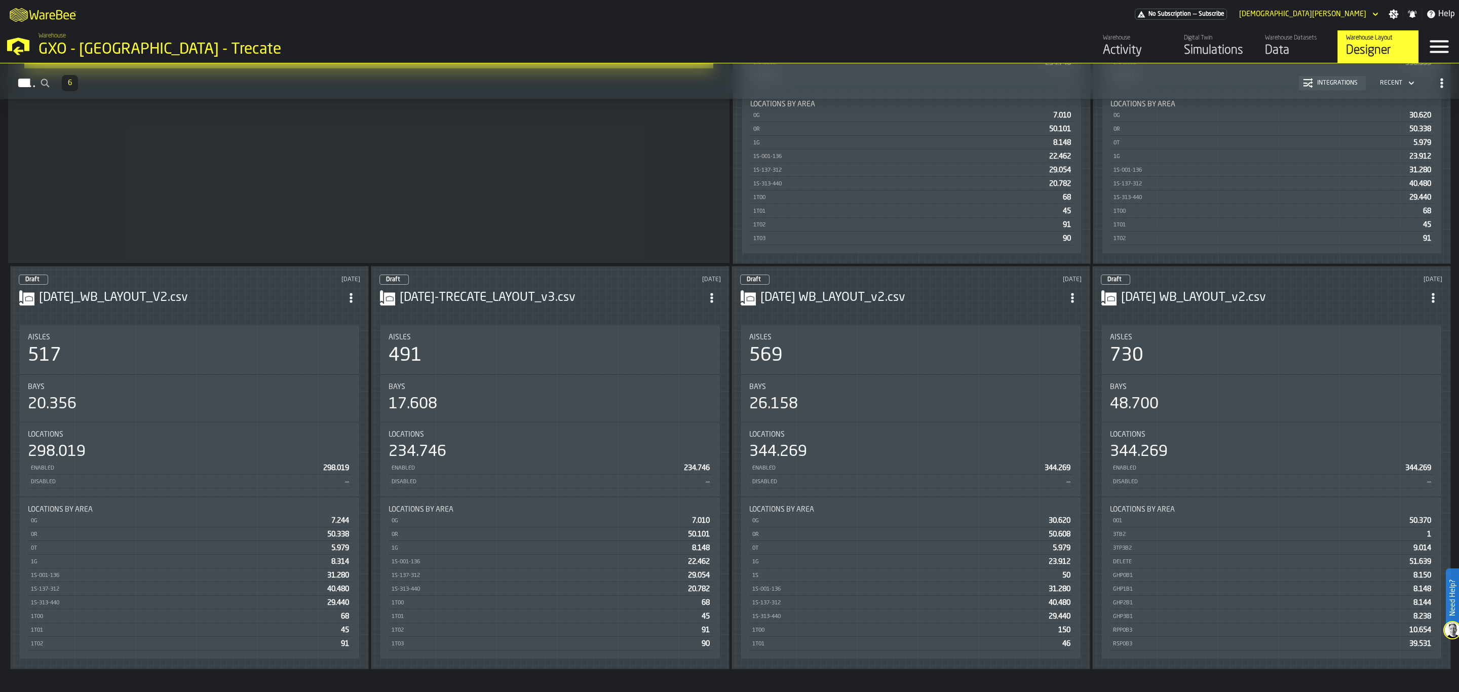
scroll to position [379, 0]
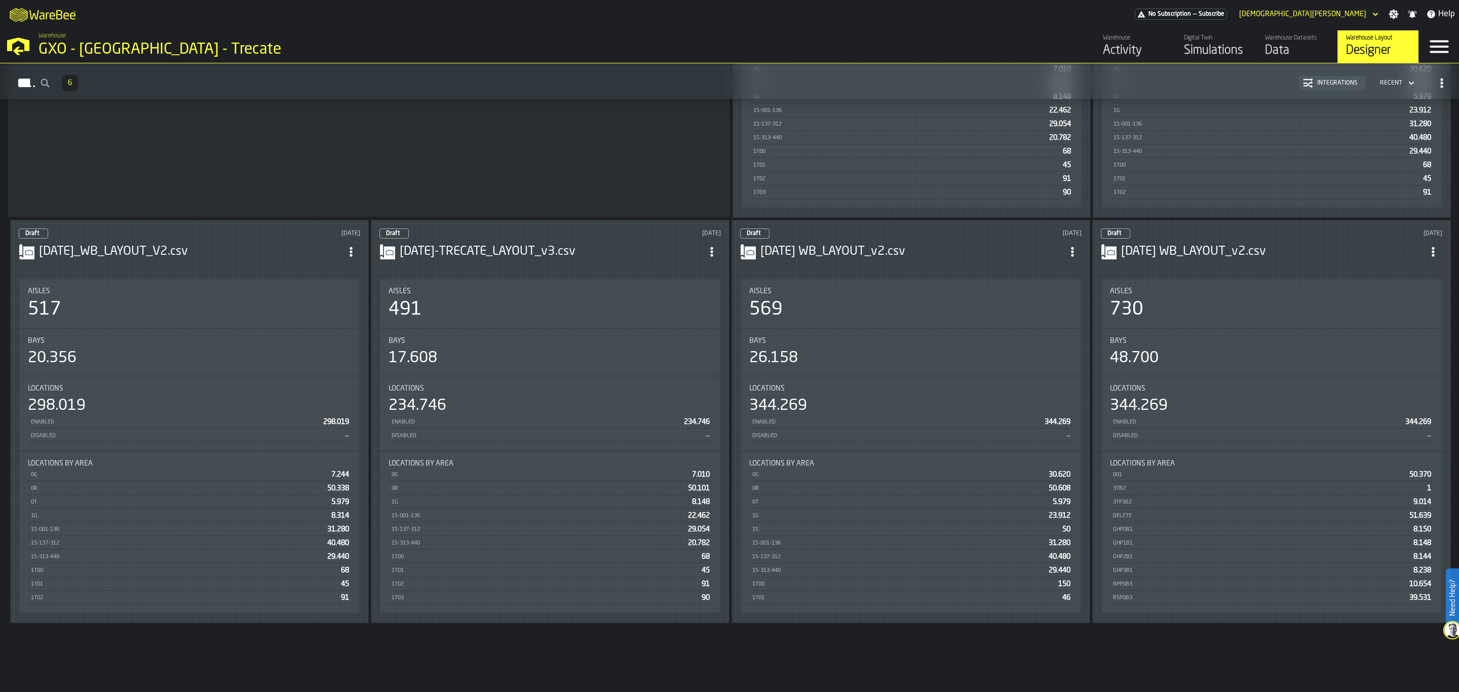
drag, startPoint x: 1104, startPoint y: 231, endPoint x: 1100, endPoint y: 226, distance: 5.8
click at [1107, 231] on span "Draft" at bounding box center [1114, 234] width 14 height 6
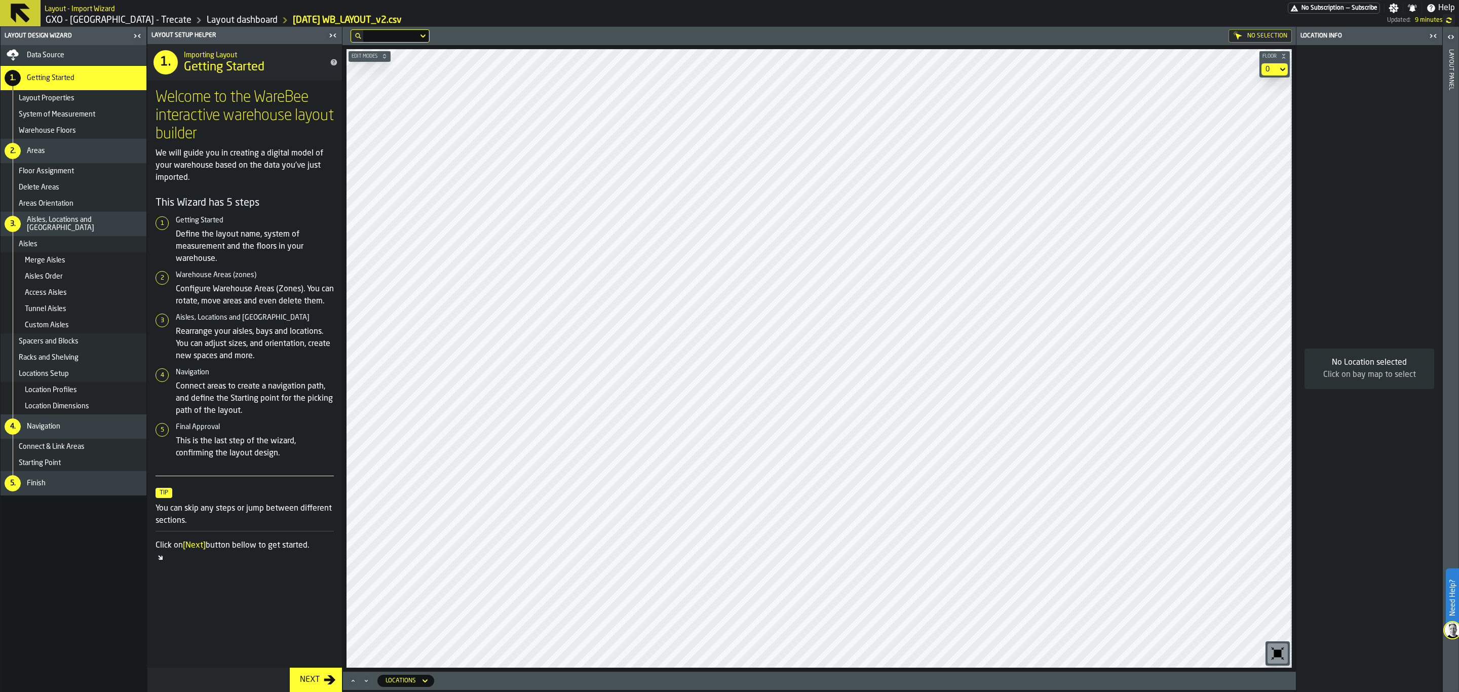
click at [1268, 69] on div "0" at bounding box center [1269, 69] width 8 height 8
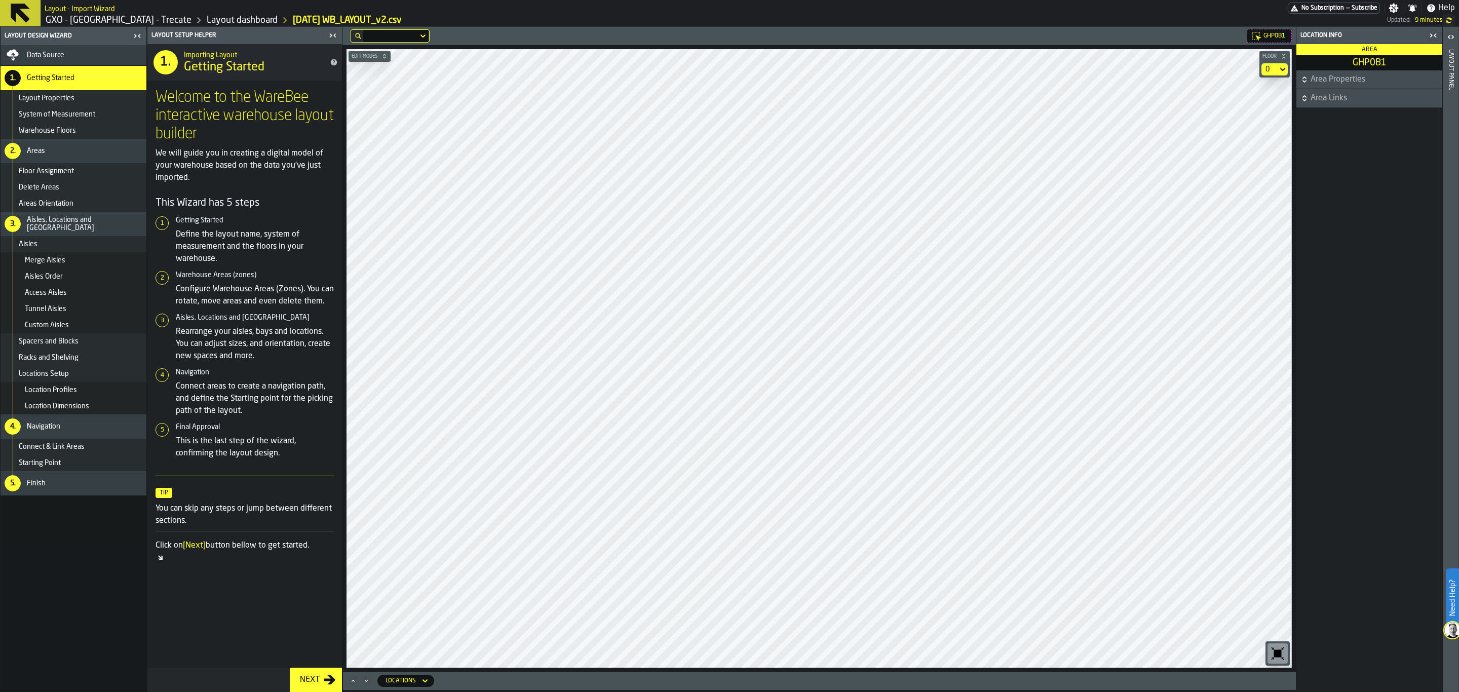
click at [1317, 80] on span "Area Properties" at bounding box center [1376, 79] width 130 height 12
click at [27, 14] on icon at bounding box center [20, 13] width 24 height 24
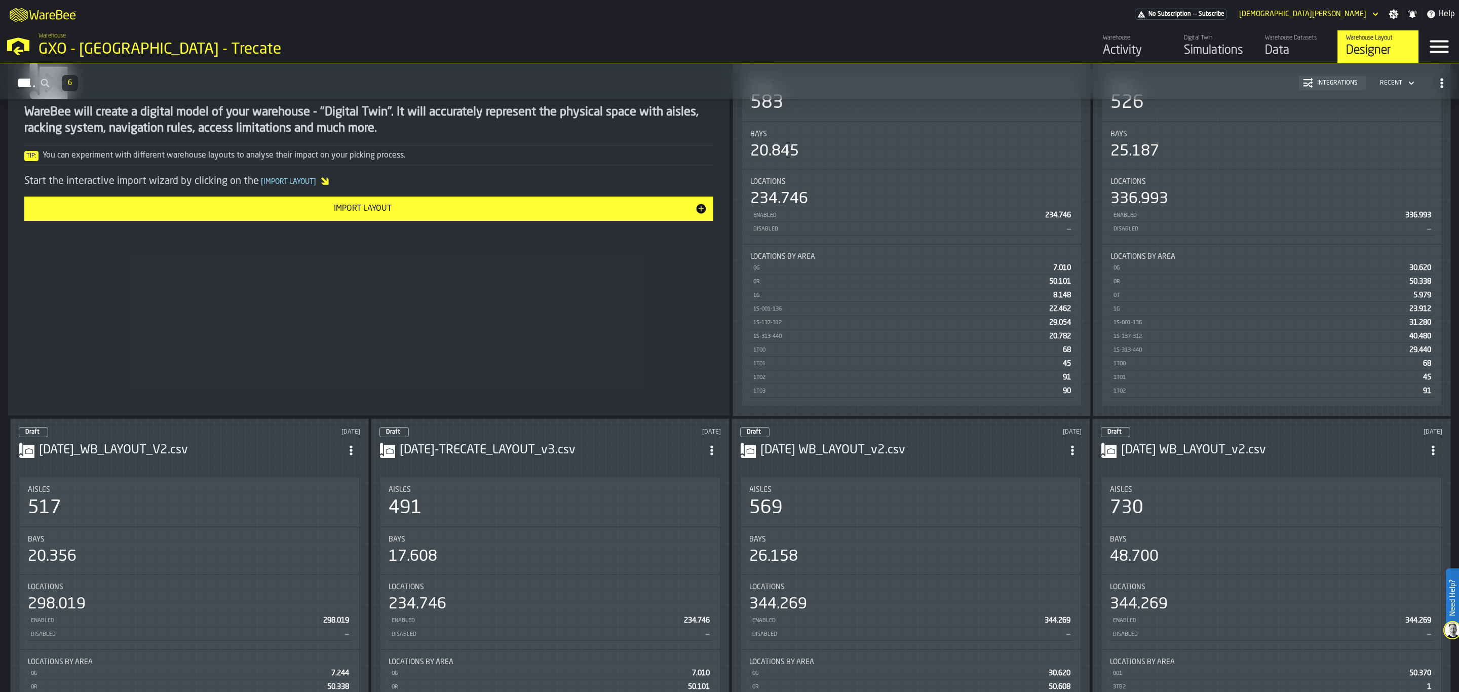
scroll to position [202, 0]
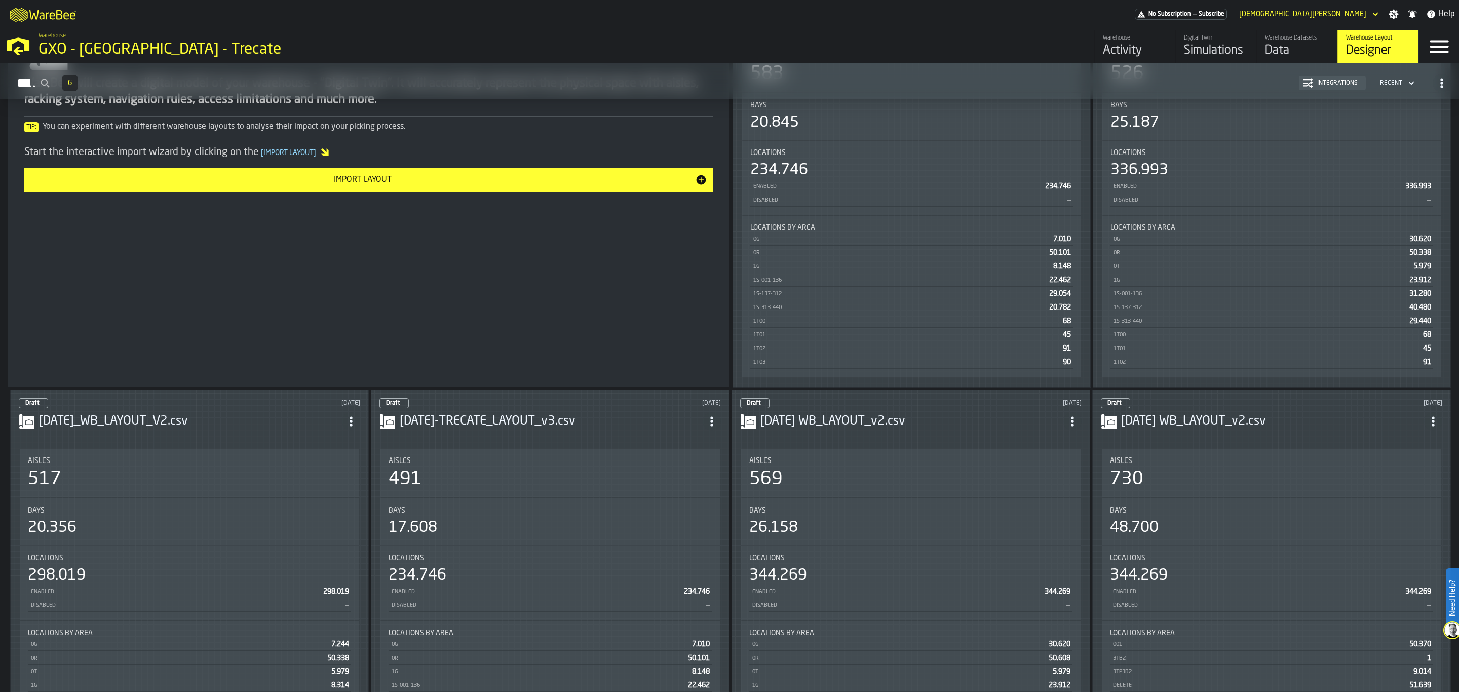
click at [643, 554] on div "Locations 234.746 Enabled 234.746 Disabled —" at bounding box center [549, 583] width 339 height 74
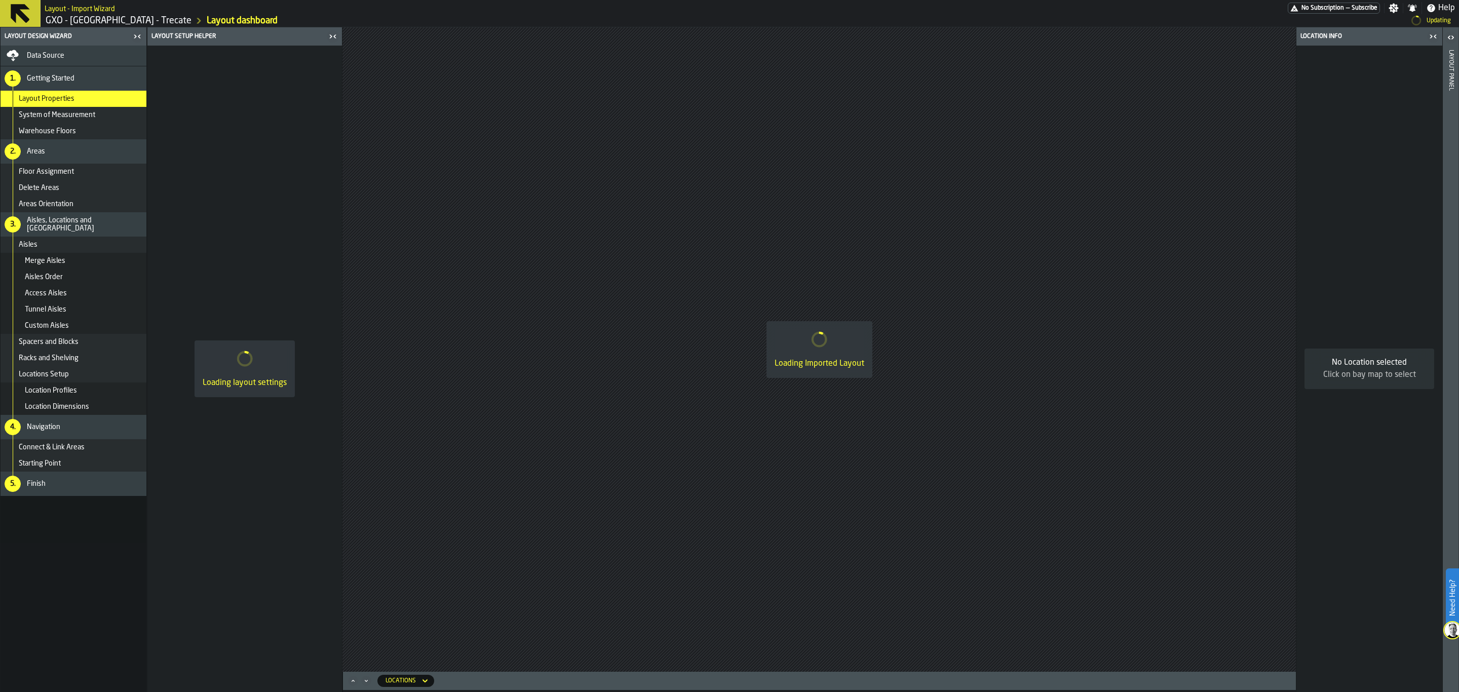
drag, startPoint x: 912, startPoint y: 266, endPoint x: 916, endPoint y: 255, distance: 11.6
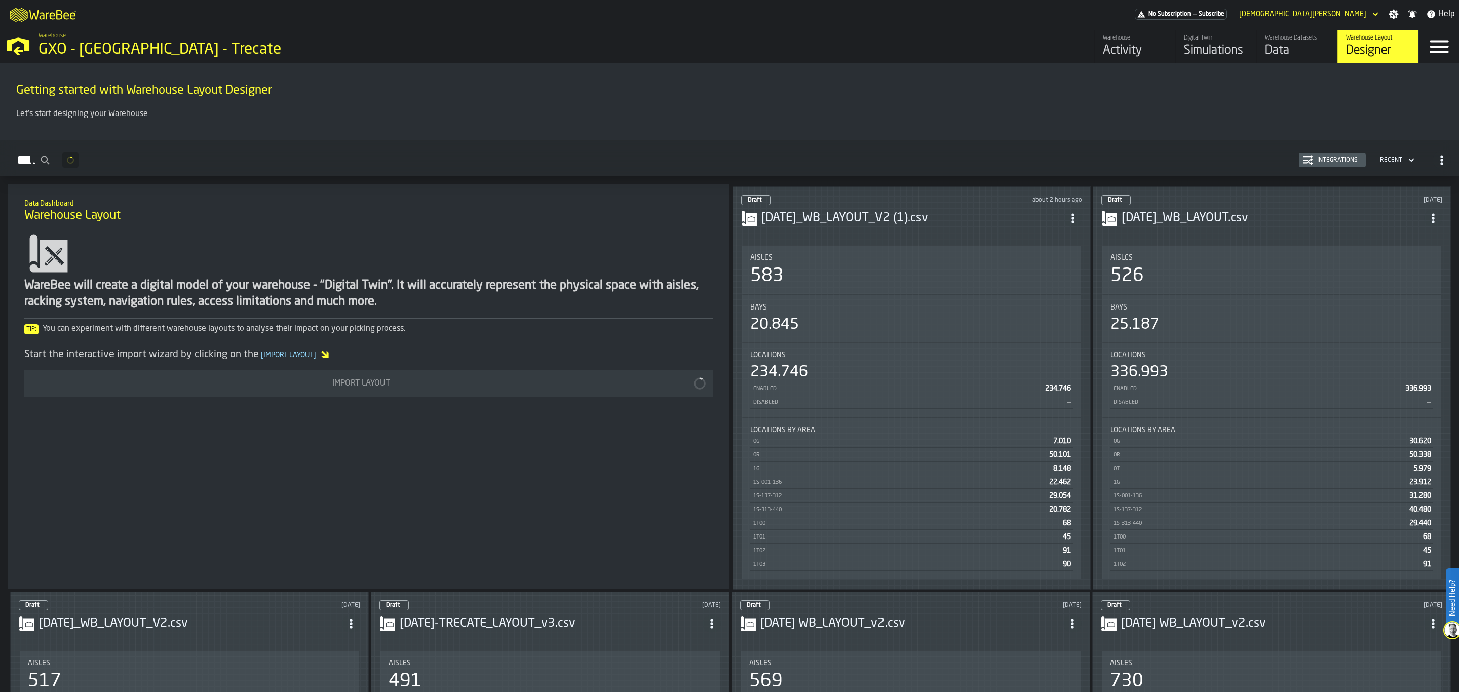
drag, startPoint x: 583, startPoint y: 550, endPoint x: 589, endPoint y: 555, distance: 7.9
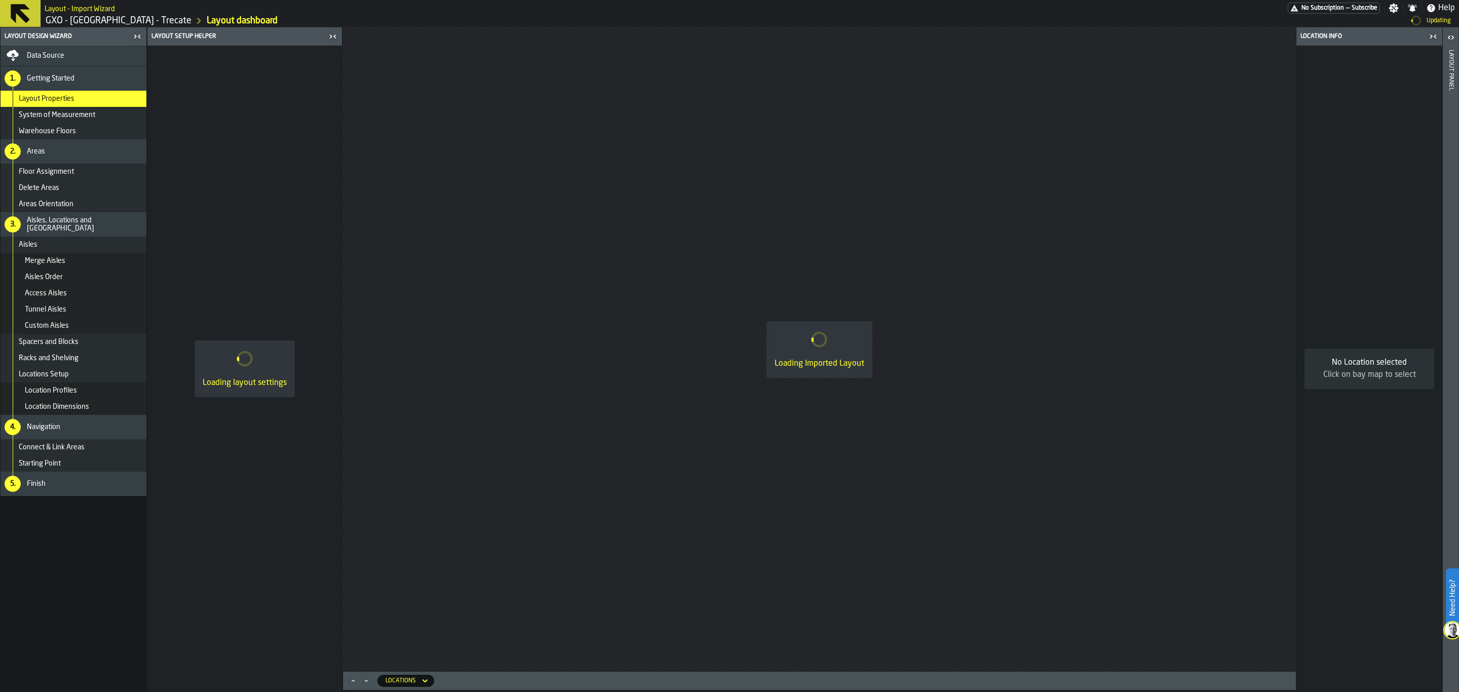
drag, startPoint x: 589, startPoint y: 555, endPoint x: 607, endPoint y: 562, distance: 19.6
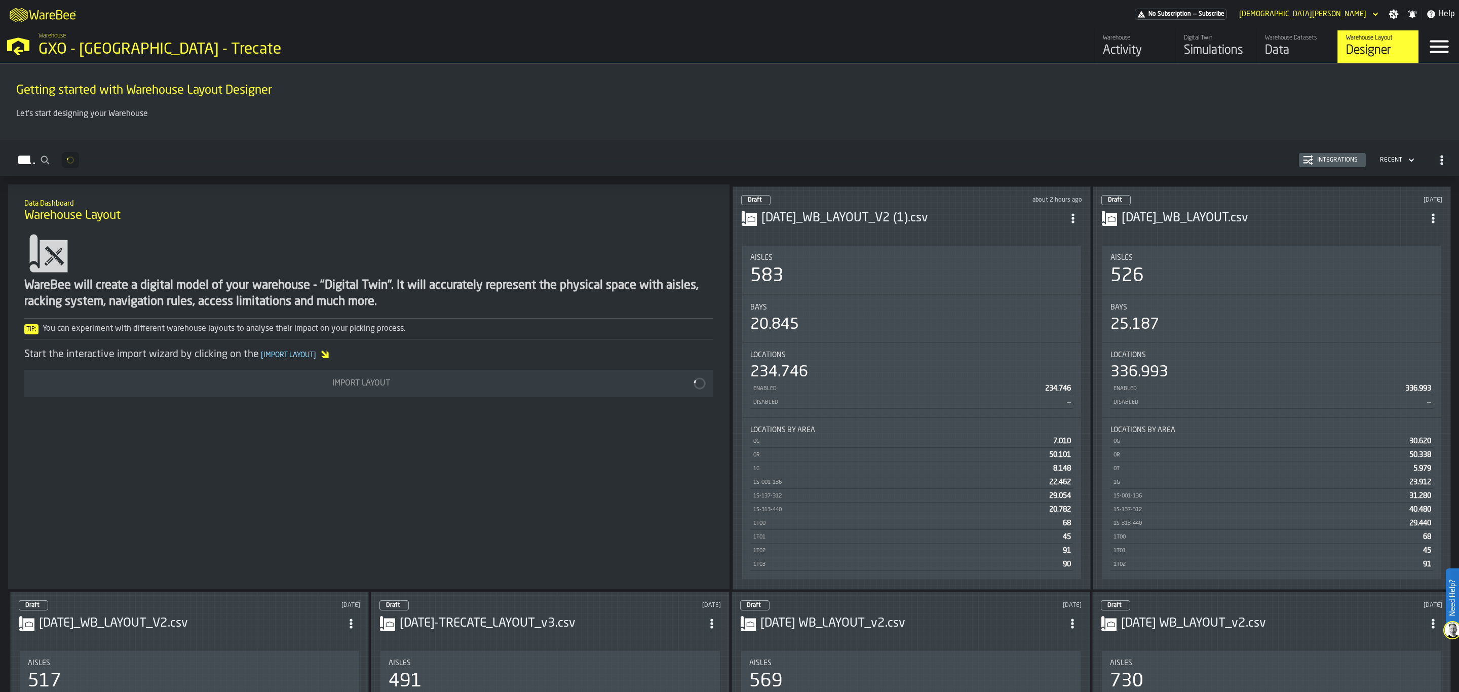
click at [587, 497] on div "Data Dashboard Warehouse Layout WareBee will create a digital model of your war…" at bounding box center [368, 386] width 721 height 404
